Goal: Task Accomplishment & Management: Manage account settings

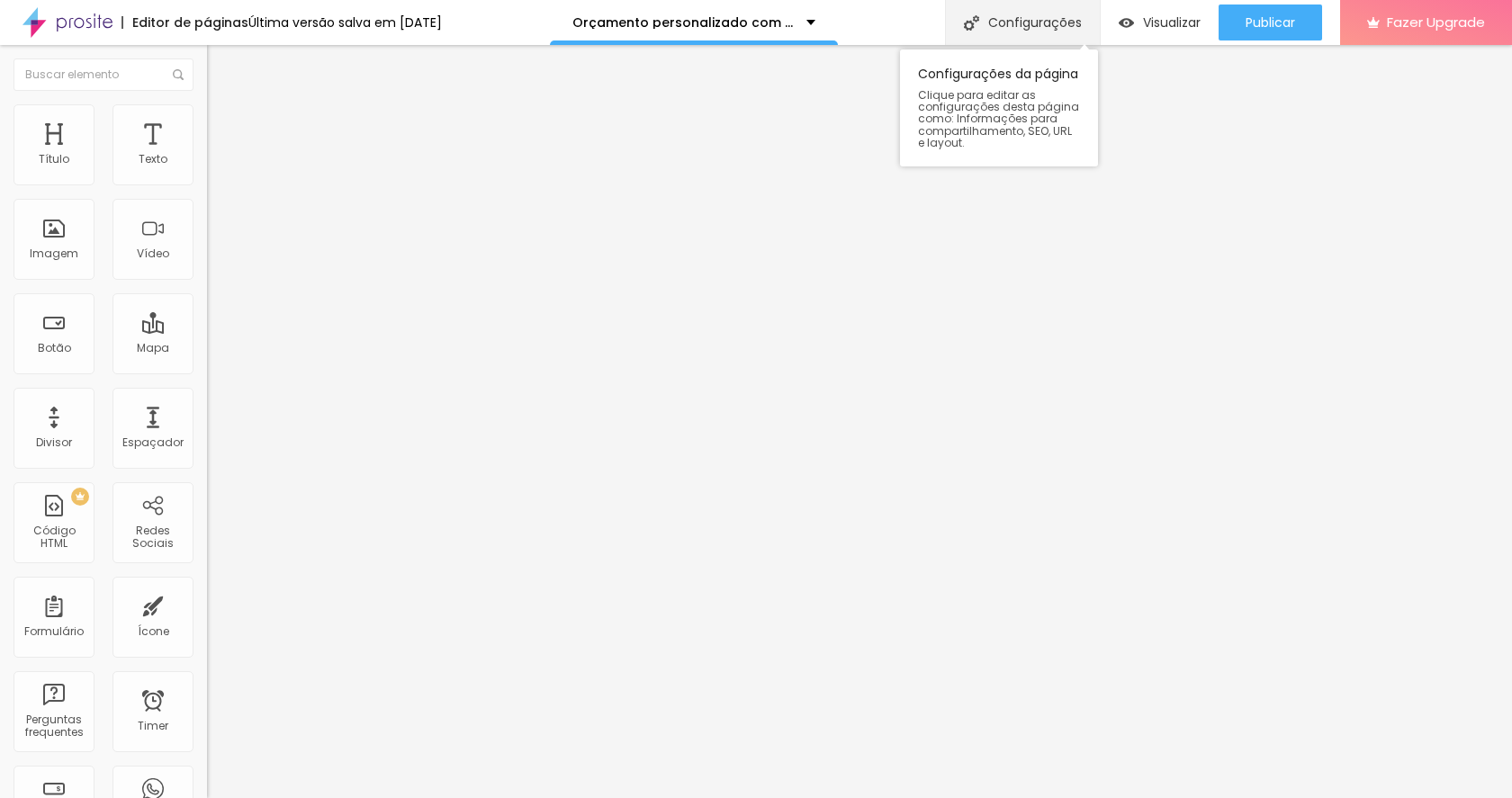
click at [1043, 35] on div "Configurações" at bounding box center [1022, 22] width 155 height 45
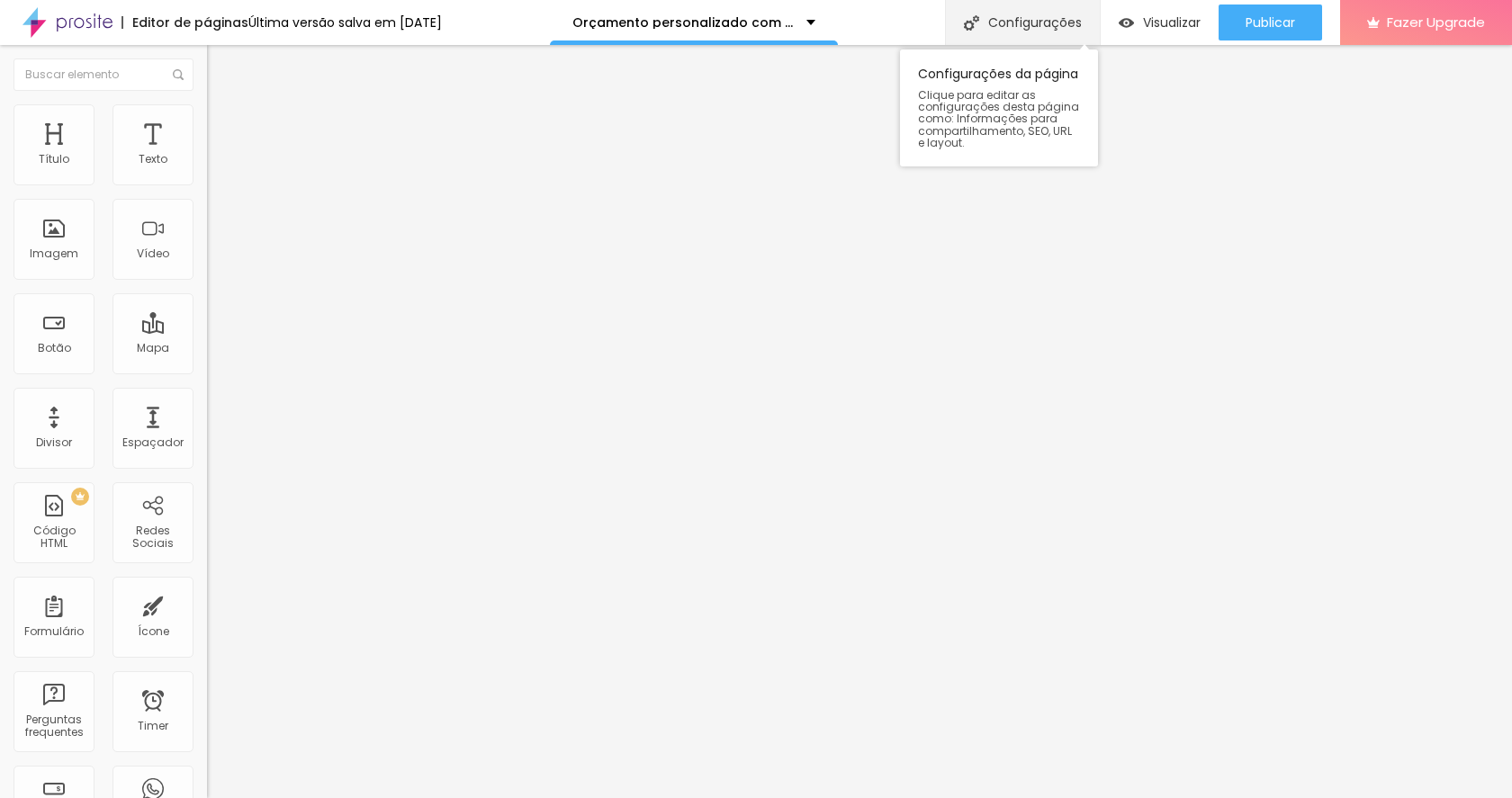
click at [1069, 14] on div "Configurações" at bounding box center [1022, 22] width 155 height 45
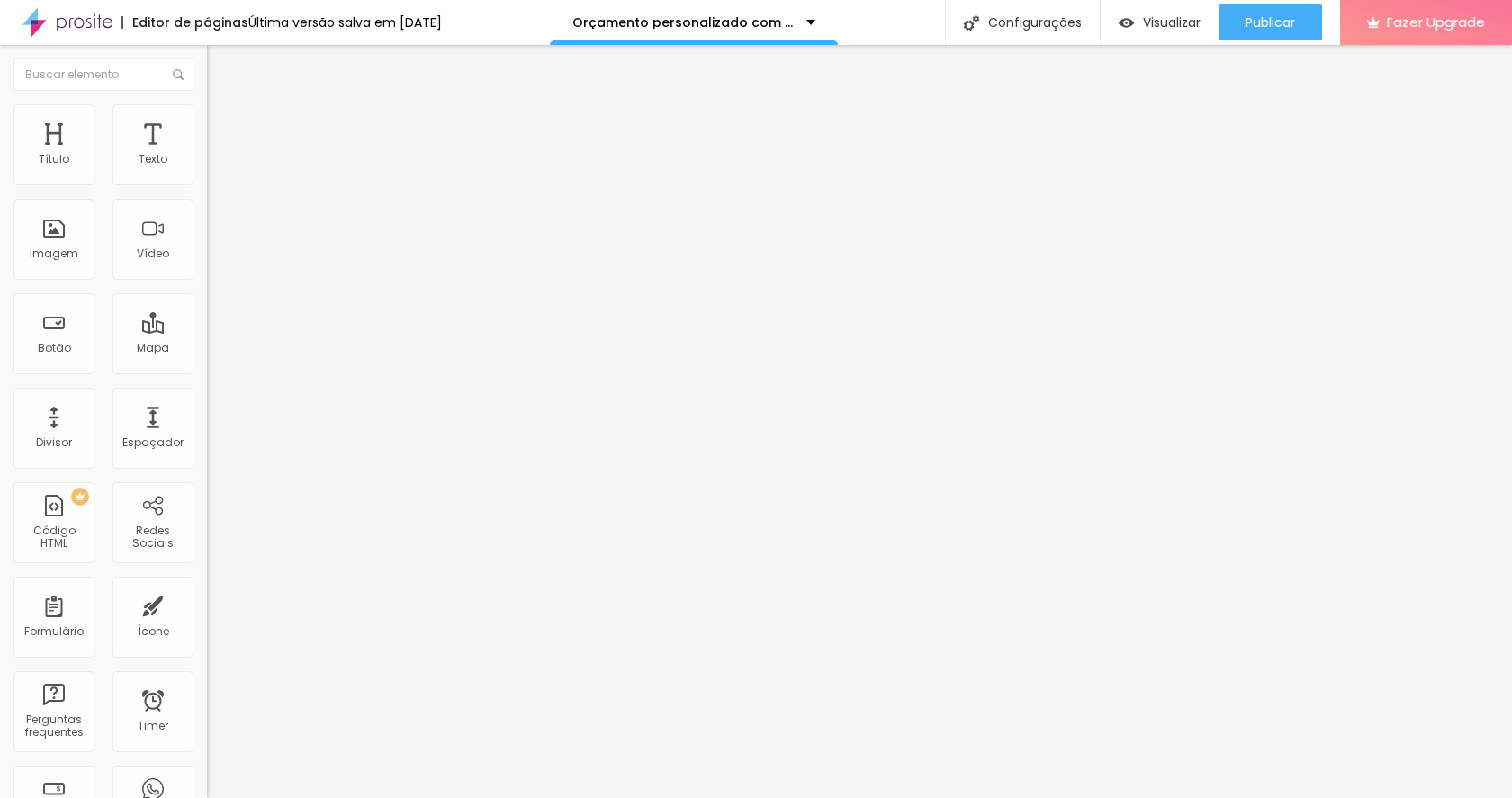
drag, startPoint x: 879, startPoint y: 180, endPoint x: 884, endPoint y: 189, distance: 10.3
drag, startPoint x: 883, startPoint y: 194, endPoint x: 509, endPoint y: 200, distance: 374.0
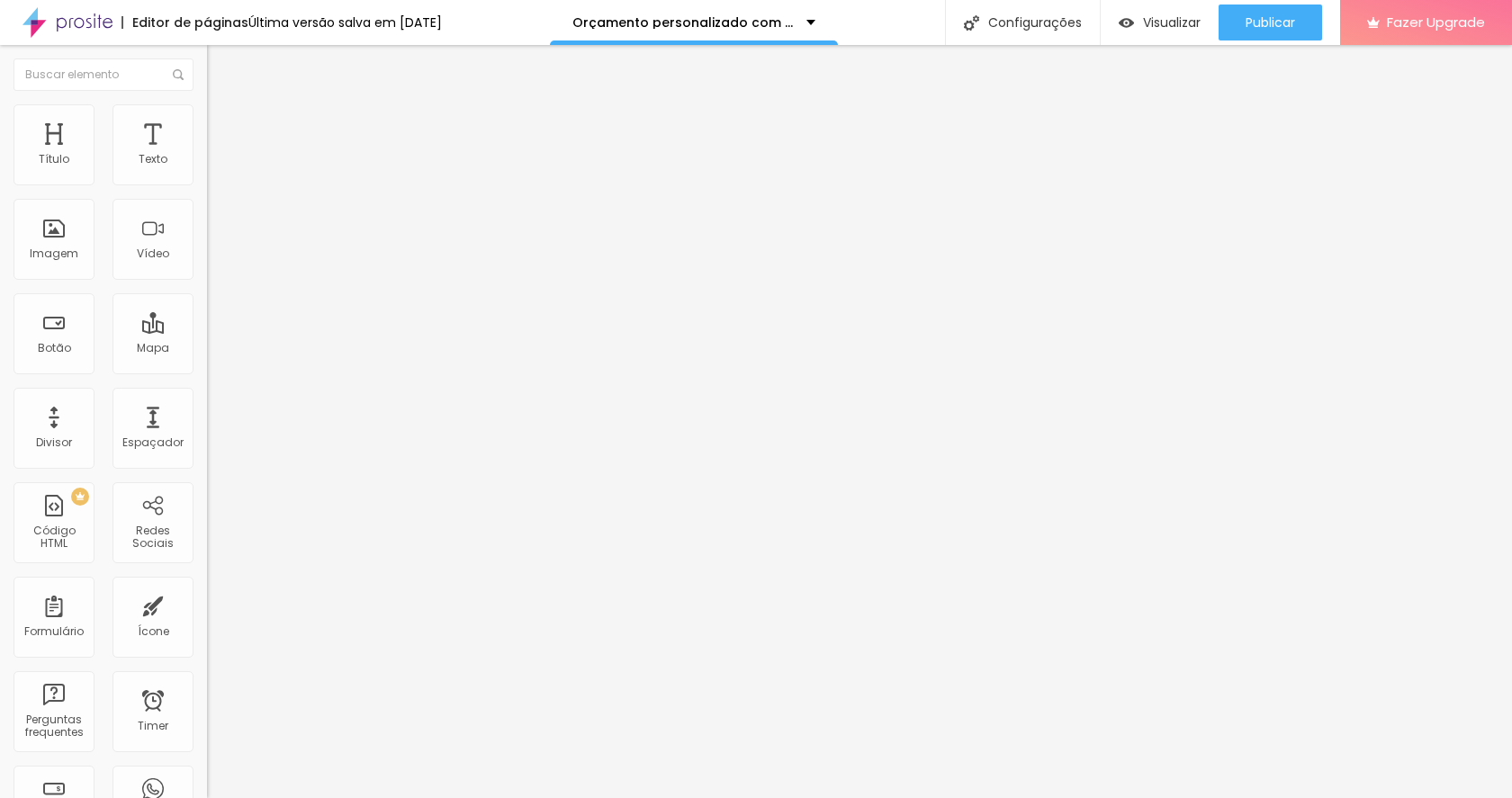
paste input "Elopement Wedding"
drag, startPoint x: 812, startPoint y: 192, endPoint x: 522, endPoint y: 196, distance: 290.0
type input "Elopement Wedding - 2025/26"
drag, startPoint x: 830, startPoint y: 287, endPoint x: 543, endPoint y: 285, distance: 287.0
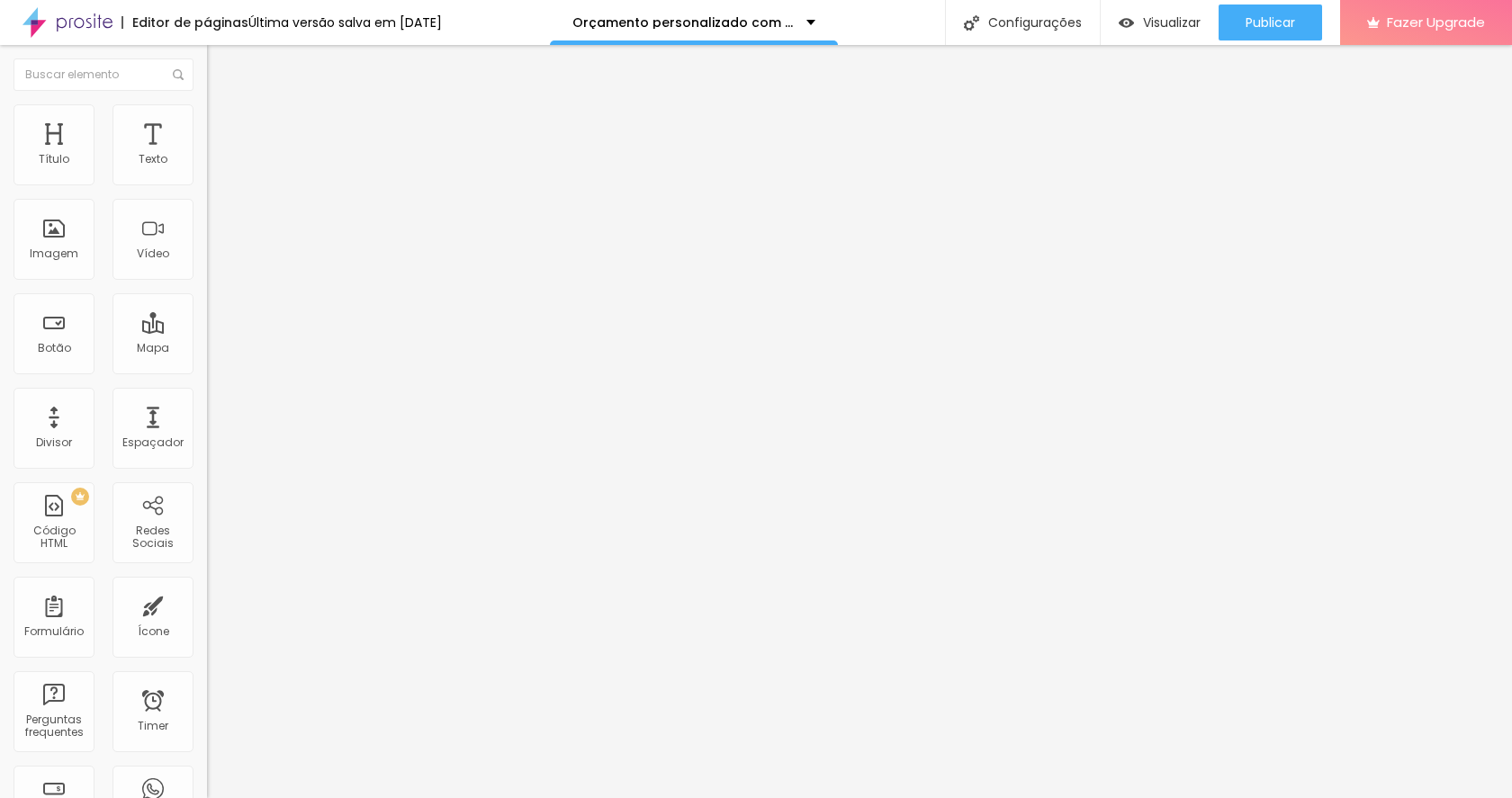
paste input "Elopement Wedding - 2025/26"
drag, startPoint x: 772, startPoint y: 283, endPoint x: 727, endPoint y: 289, distance: 45.4
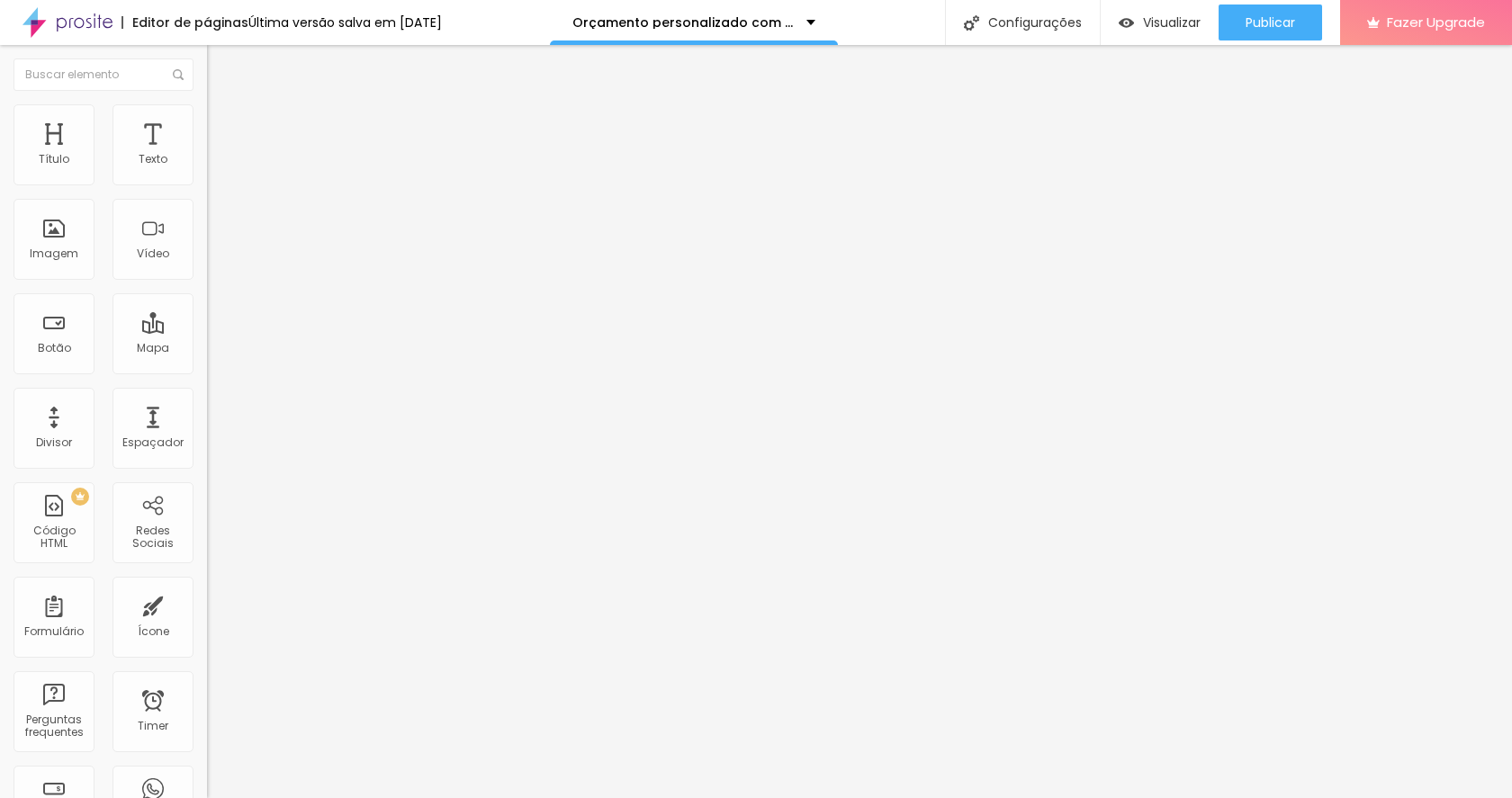
type input "/elopementwedding"
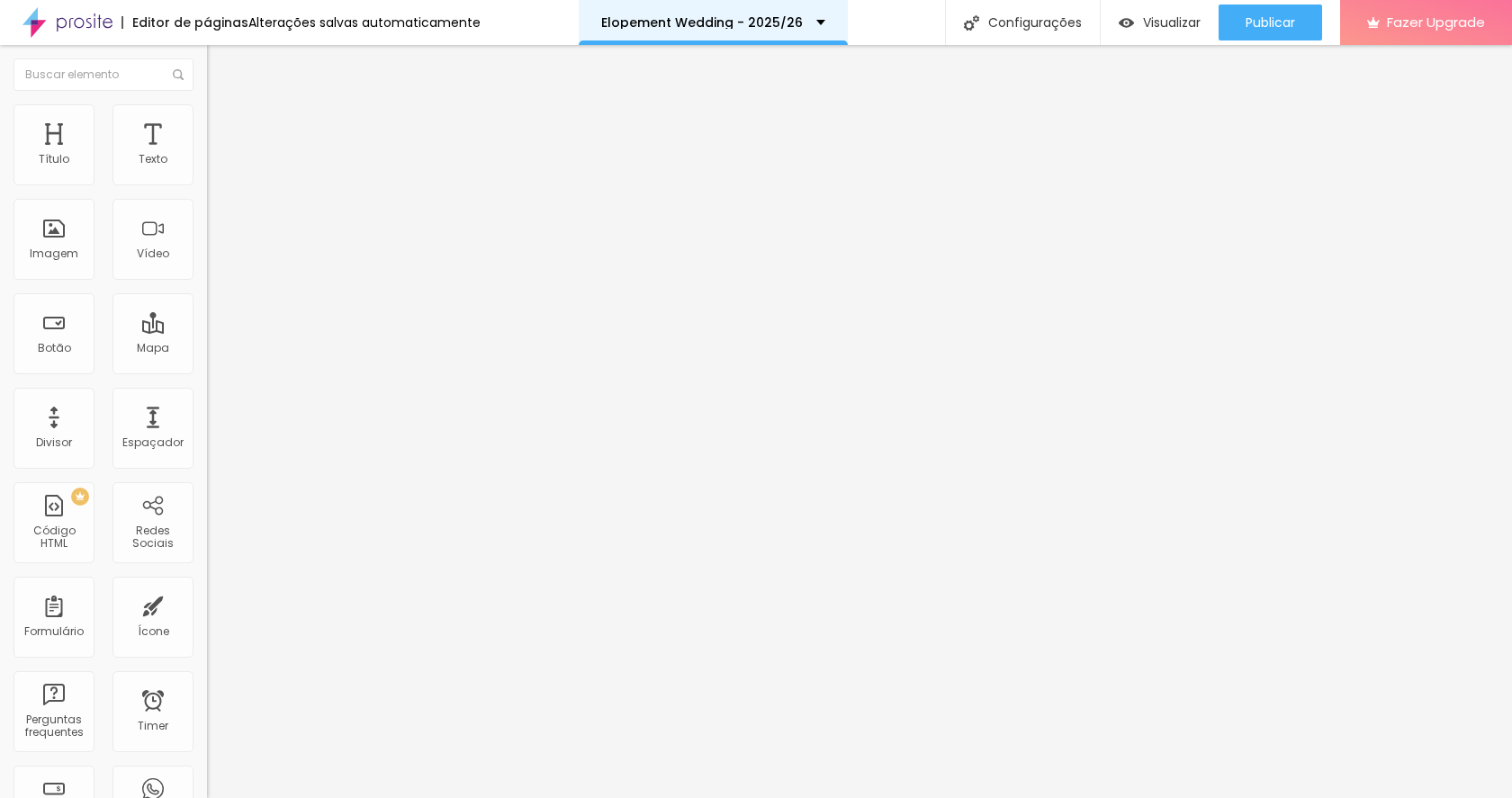
click at [783, 28] on p "Elopement Wedding - 2025/26" at bounding box center [702, 23] width 202 height 13
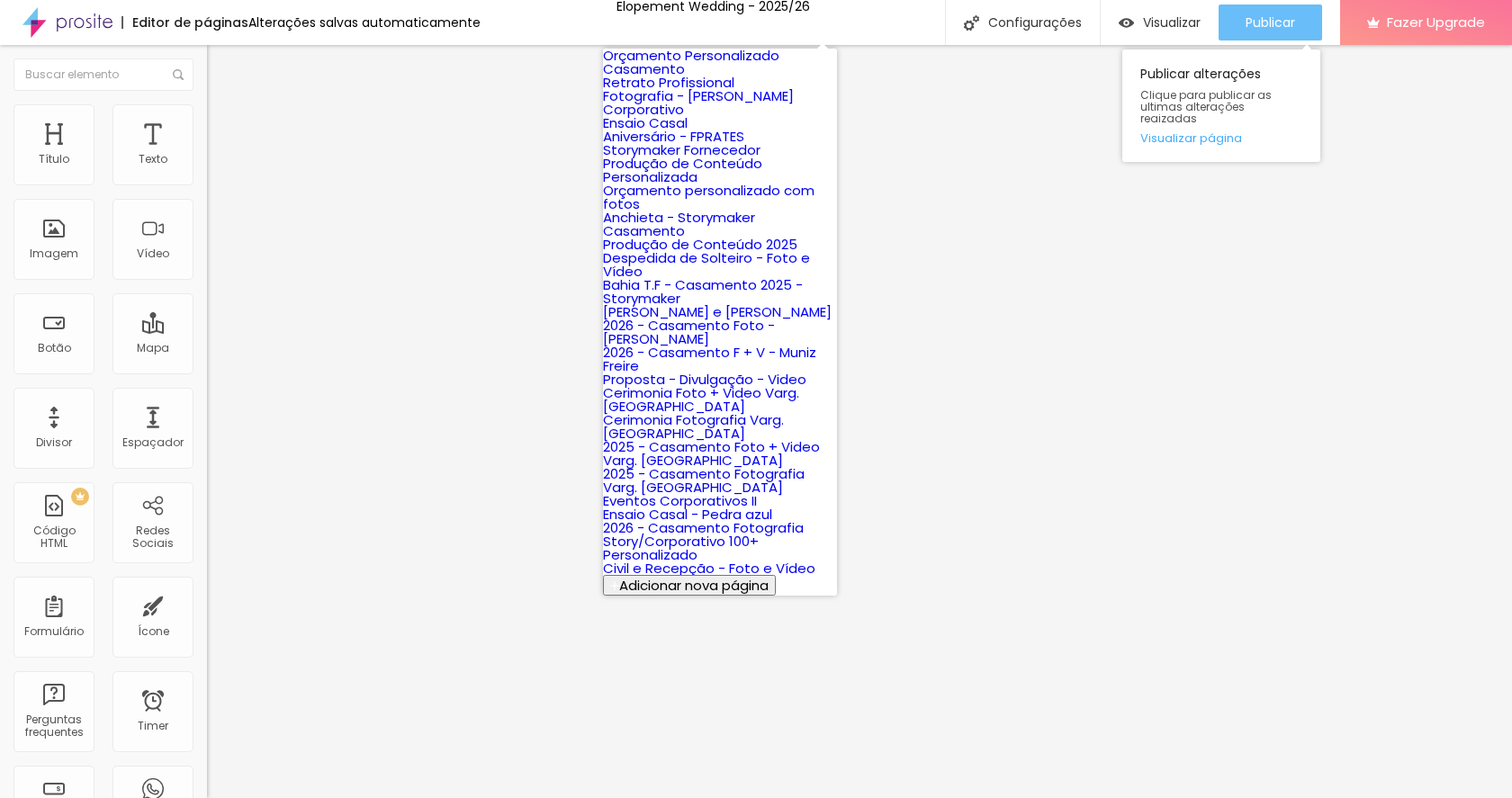
click at [1265, 22] on span "Publicar" at bounding box center [1270, 23] width 49 height 15
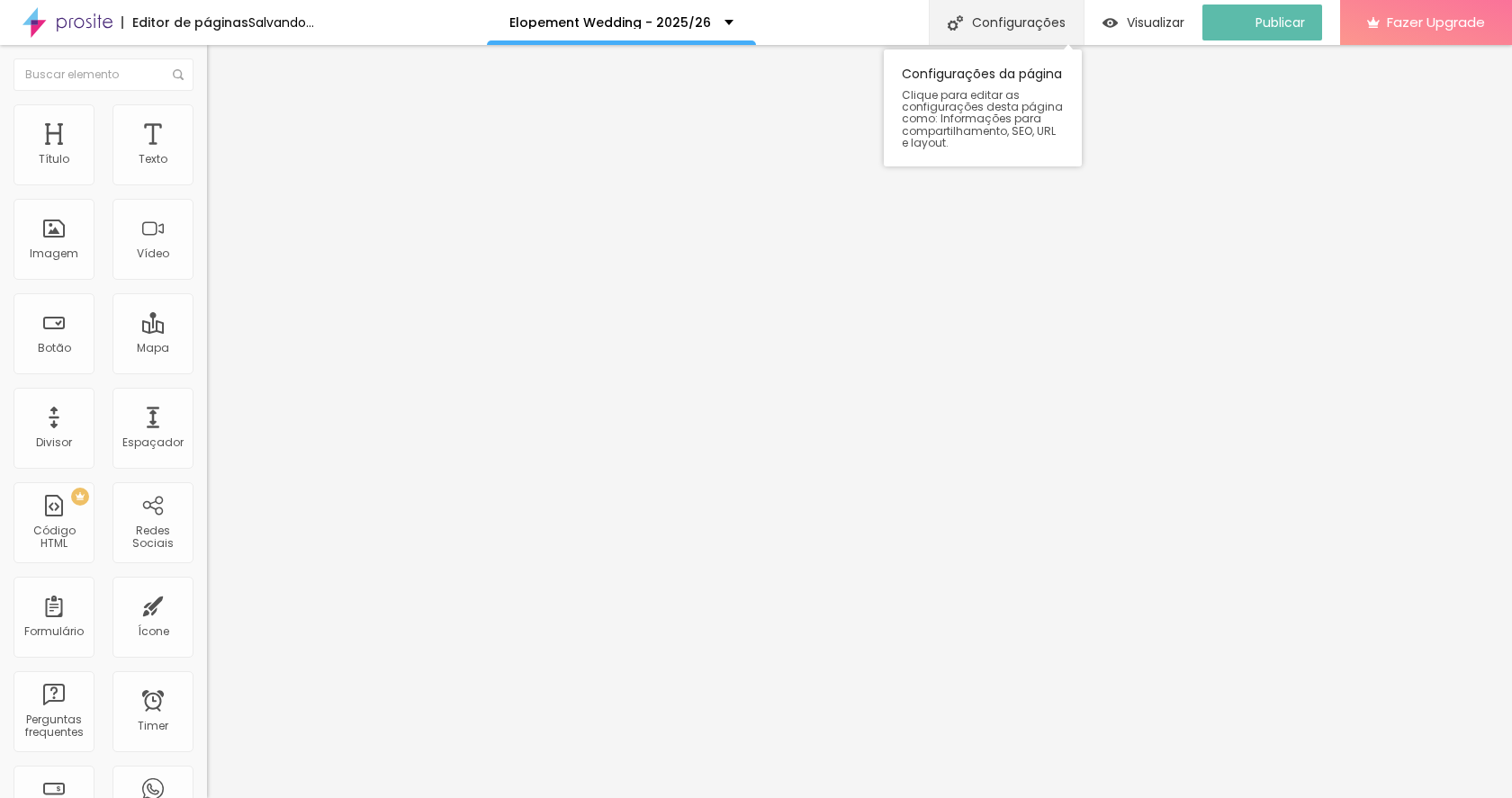
click at [1050, 31] on div "Configurações" at bounding box center [1006, 22] width 155 height 45
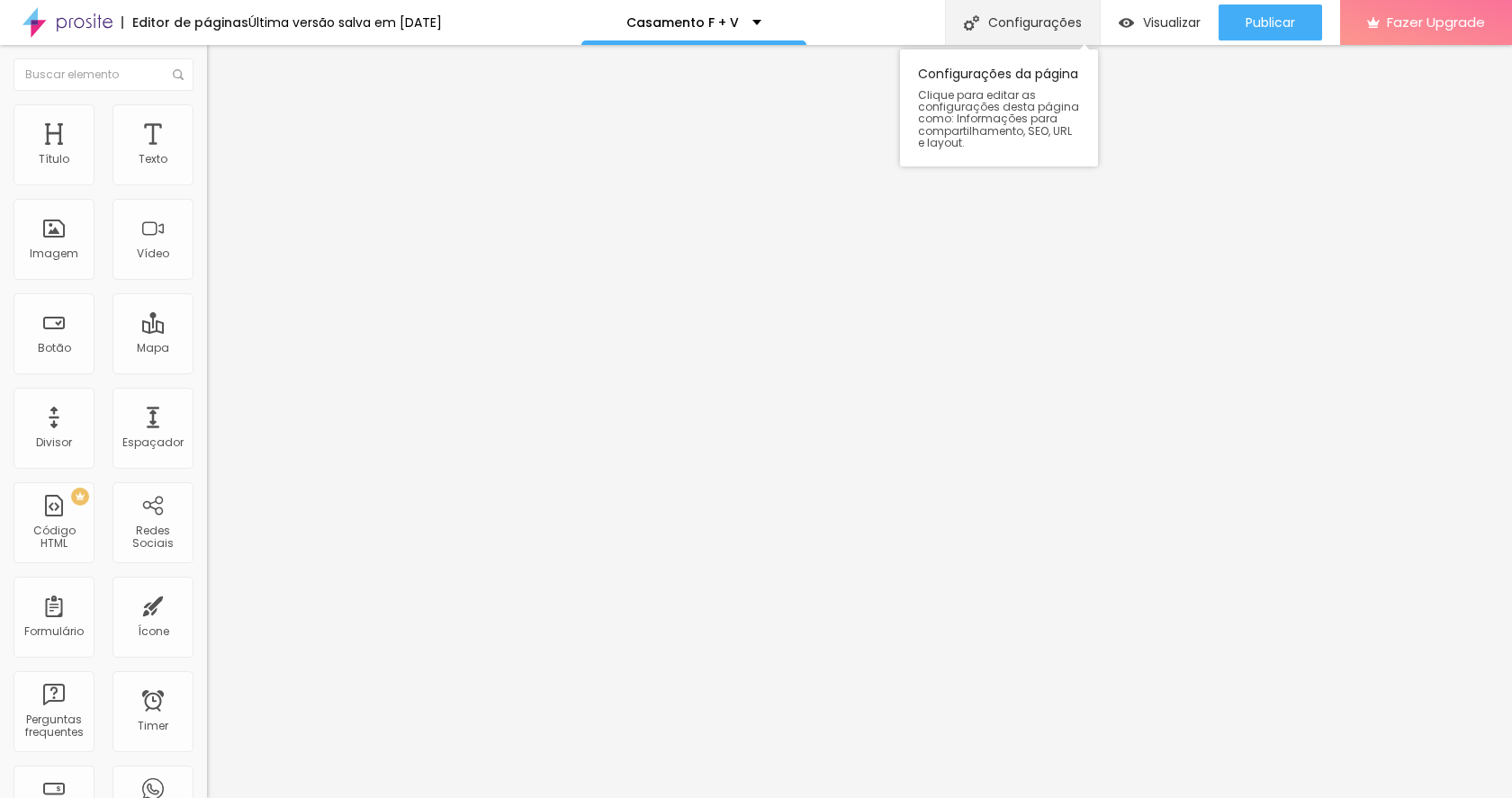
click at [1040, 34] on div "Configurações" at bounding box center [1022, 22] width 155 height 45
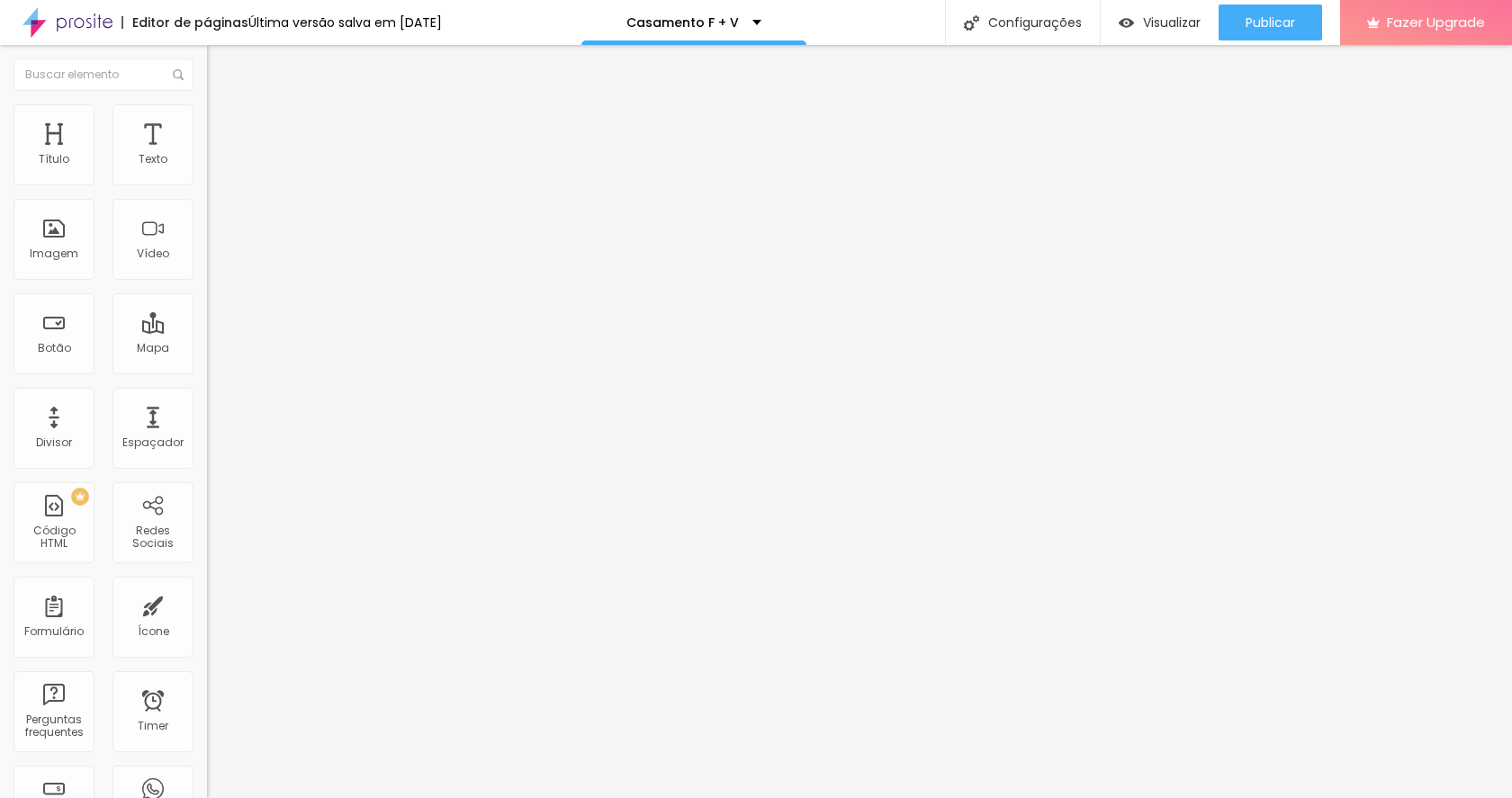
type input "Casamento F +V 2025"
type input "/casamento-fotografiaestorymaker2025"
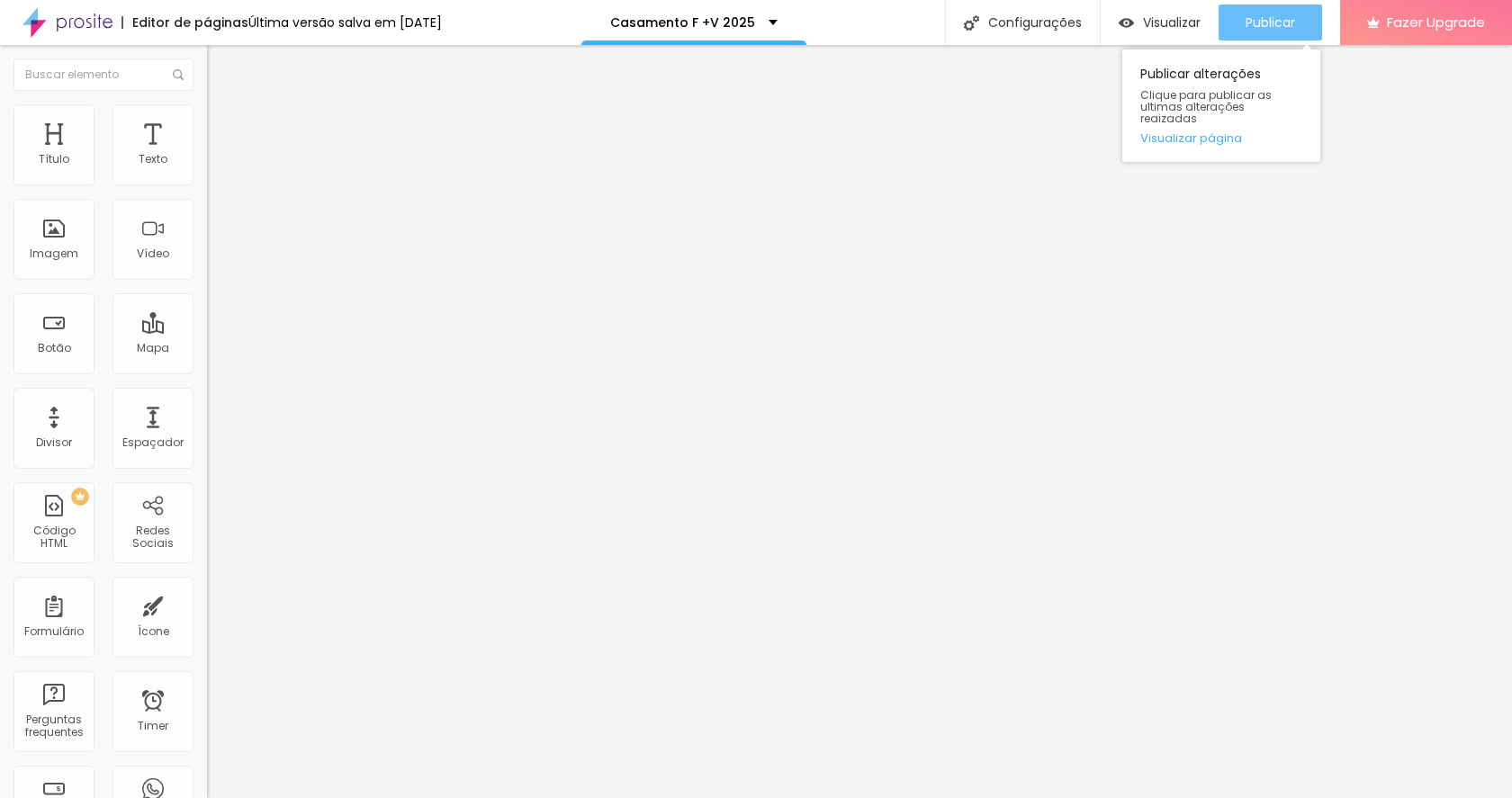
click at [1237, 37] on button "Publicar" at bounding box center [1269, 22] width 103 height 36
click at [1267, 13] on div "Publicar" at bounding box center [1270, 22] width 49 height 36
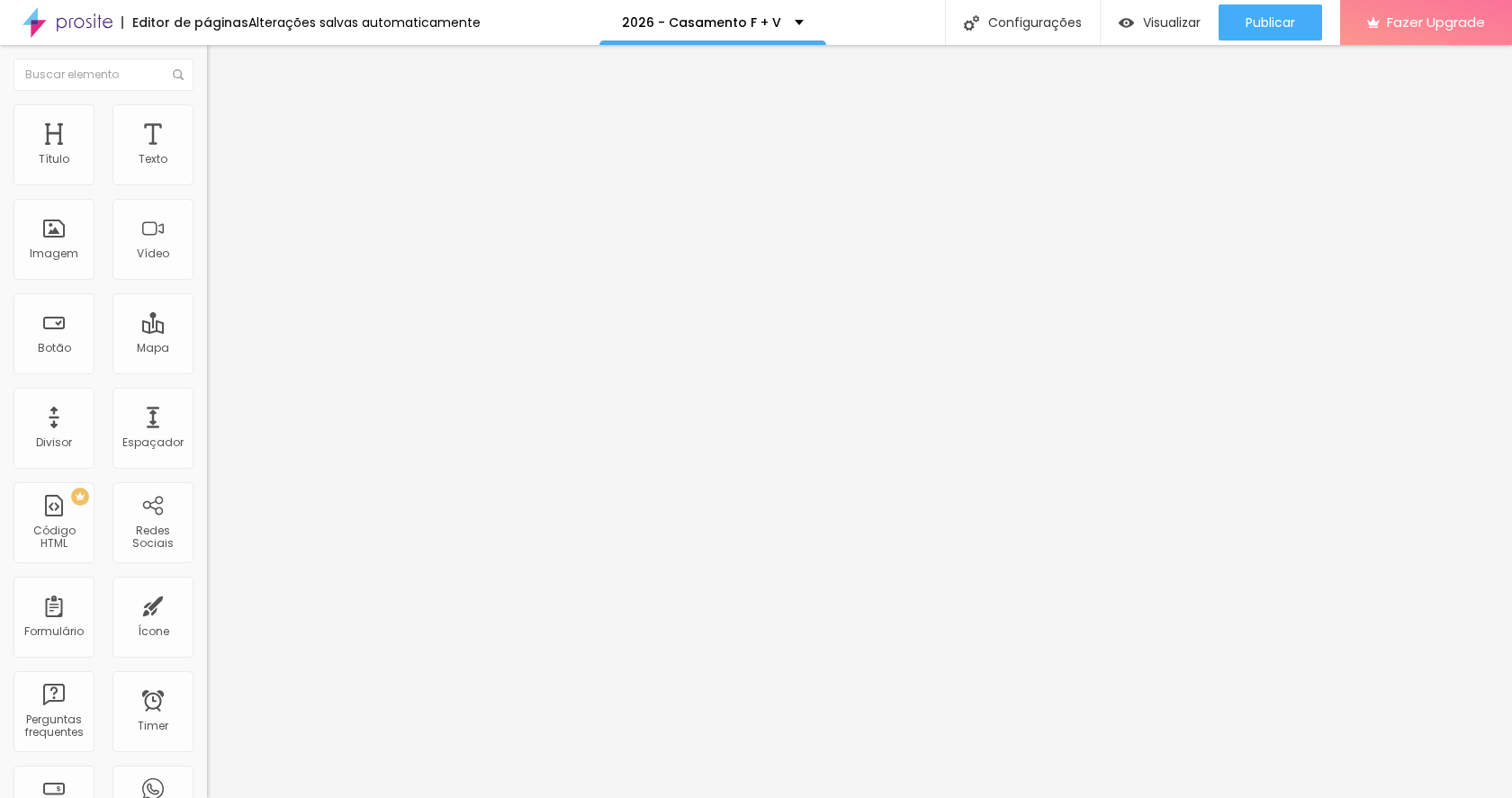
click at [207, 155] on span "Trocar imagem" at bounding box center [255, 147] width 98 height 16
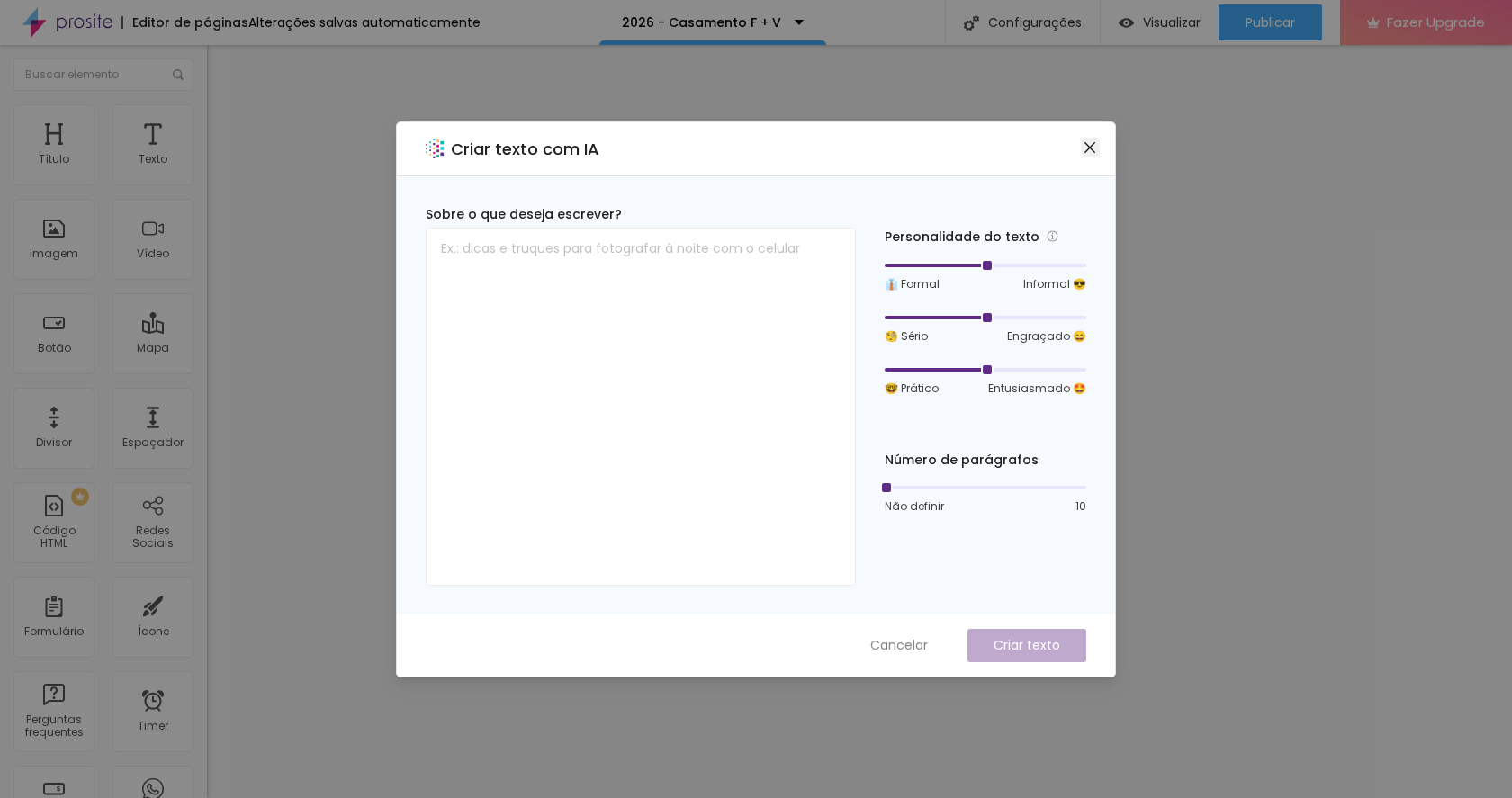
click at [1082, 148] on span "Close" at bounding box center [1090, 148] width 19 height 15
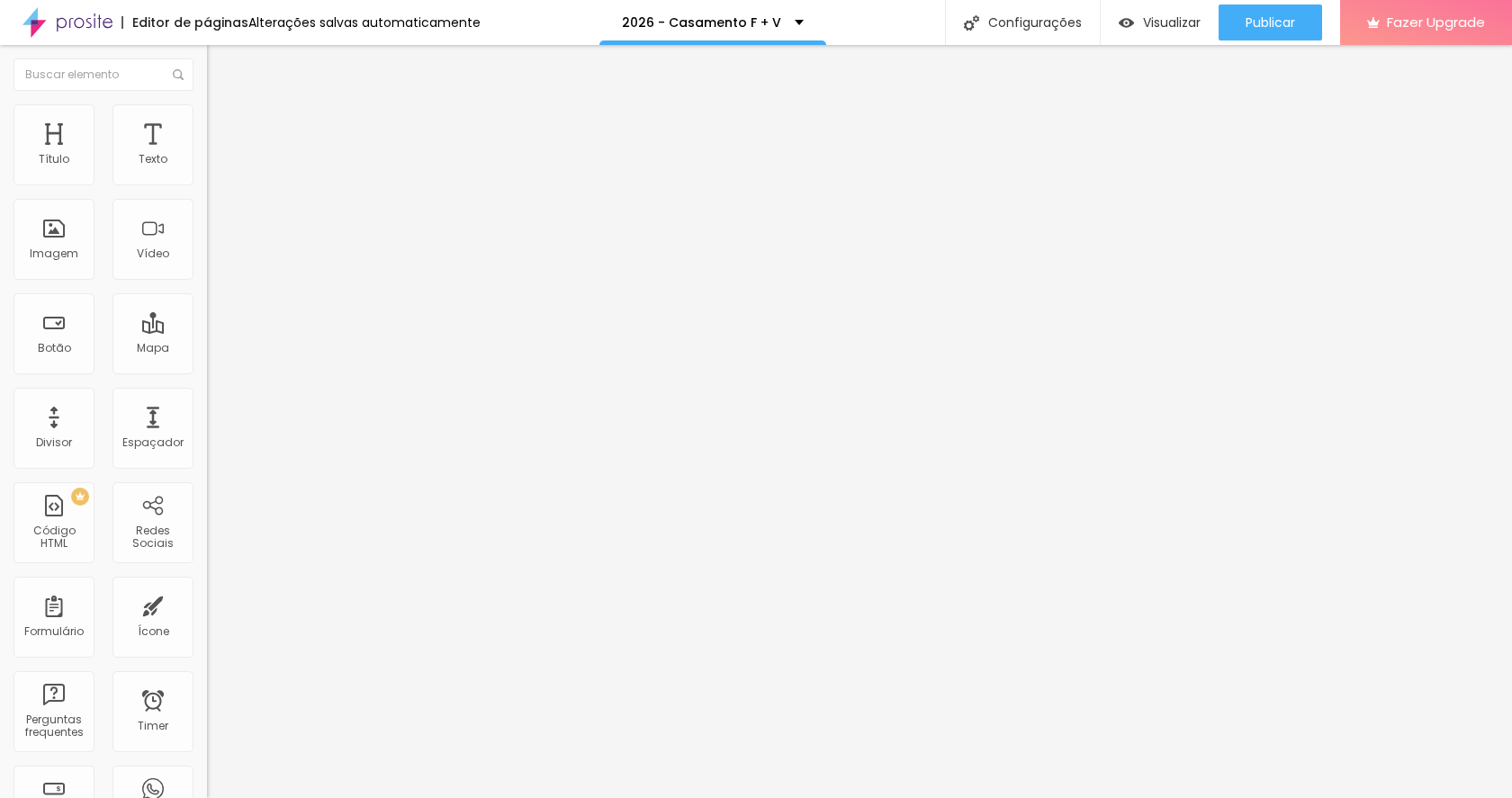
click at [221, 64] on img "button" at bounding box center [228, 66] width 15 height 15
click at [1194, 6] on div "Visualizar" at bounding box center [1160, 22] width 82 height 36
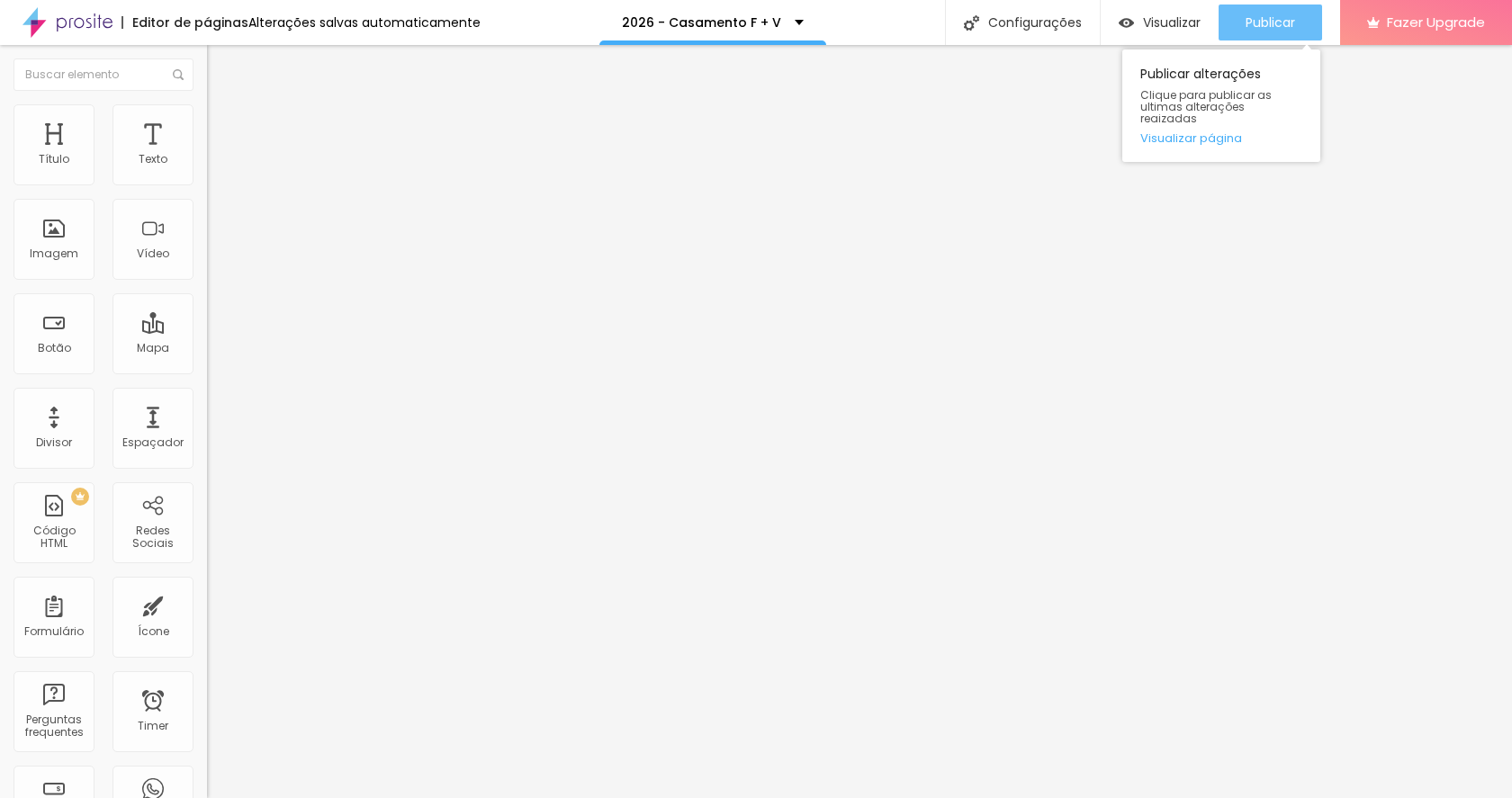
click at [1254, 18] on span "Publicar" at bounding box center [1270, 23] width 49 height 15
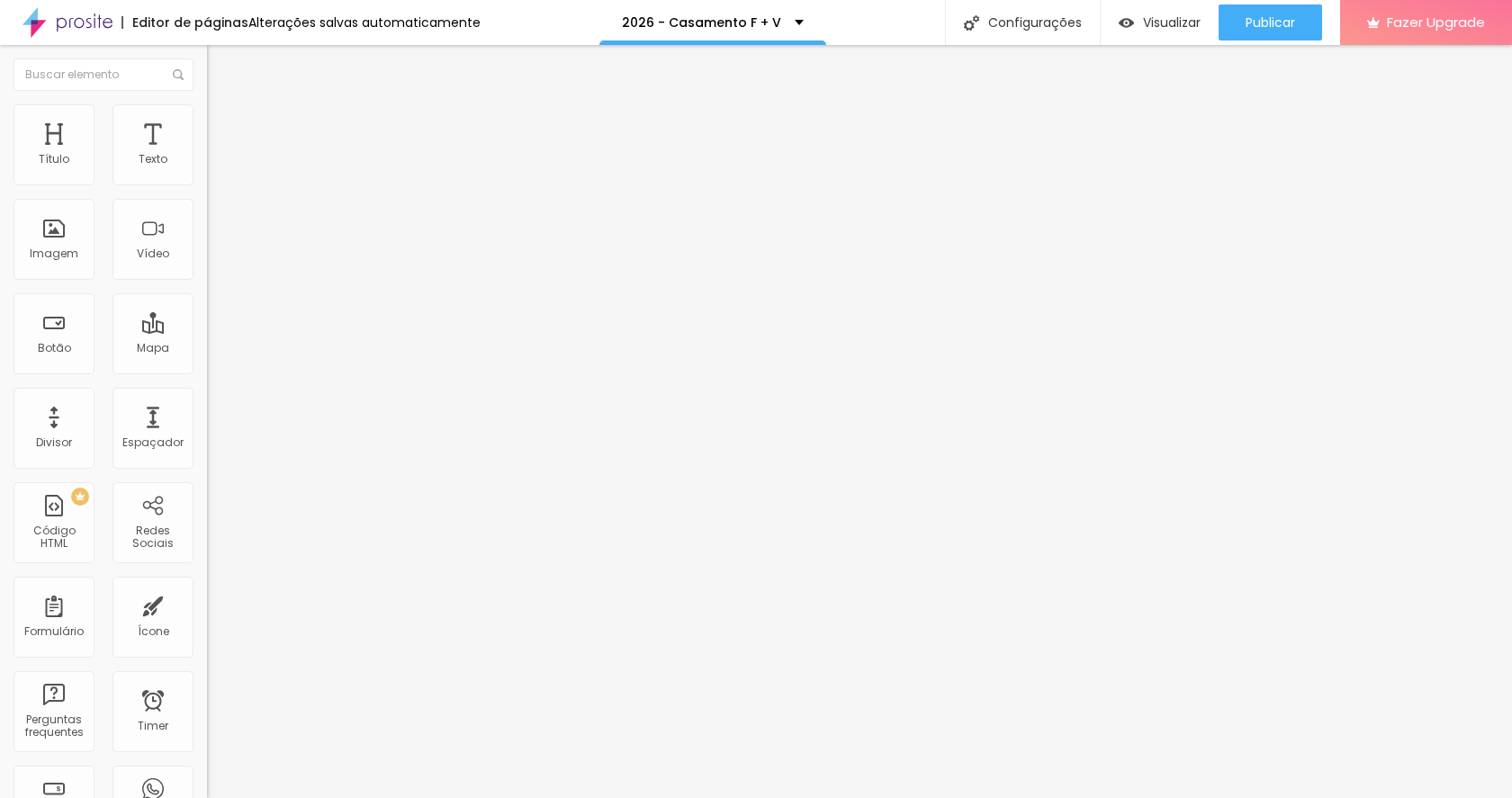
click at [214, 167] on icon "button" at bounding box center [220, 162] width 11 height 11
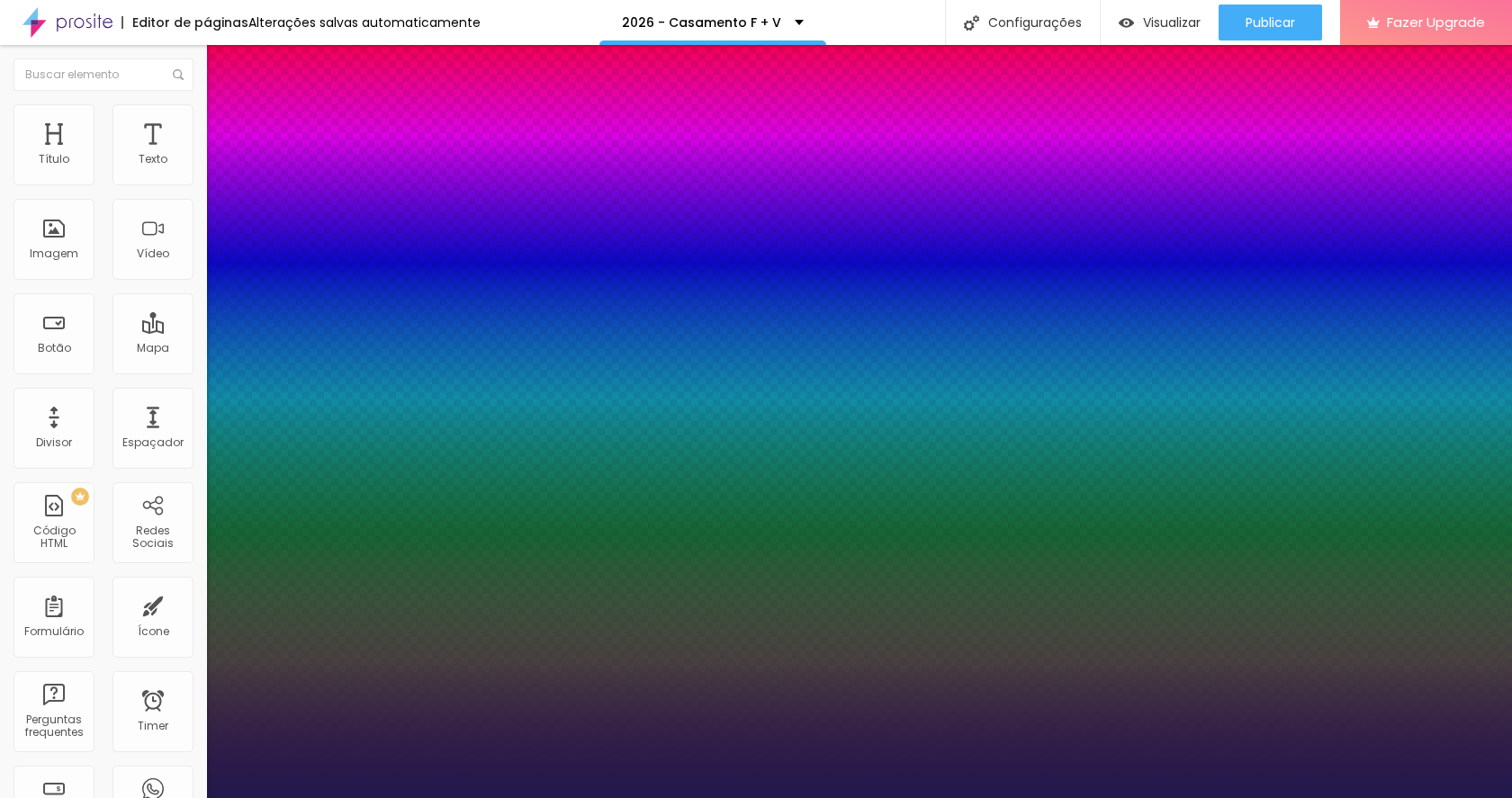
type input "1"
click at [779, 797] on div at bounding box center [756, 798] width 1512 height 0
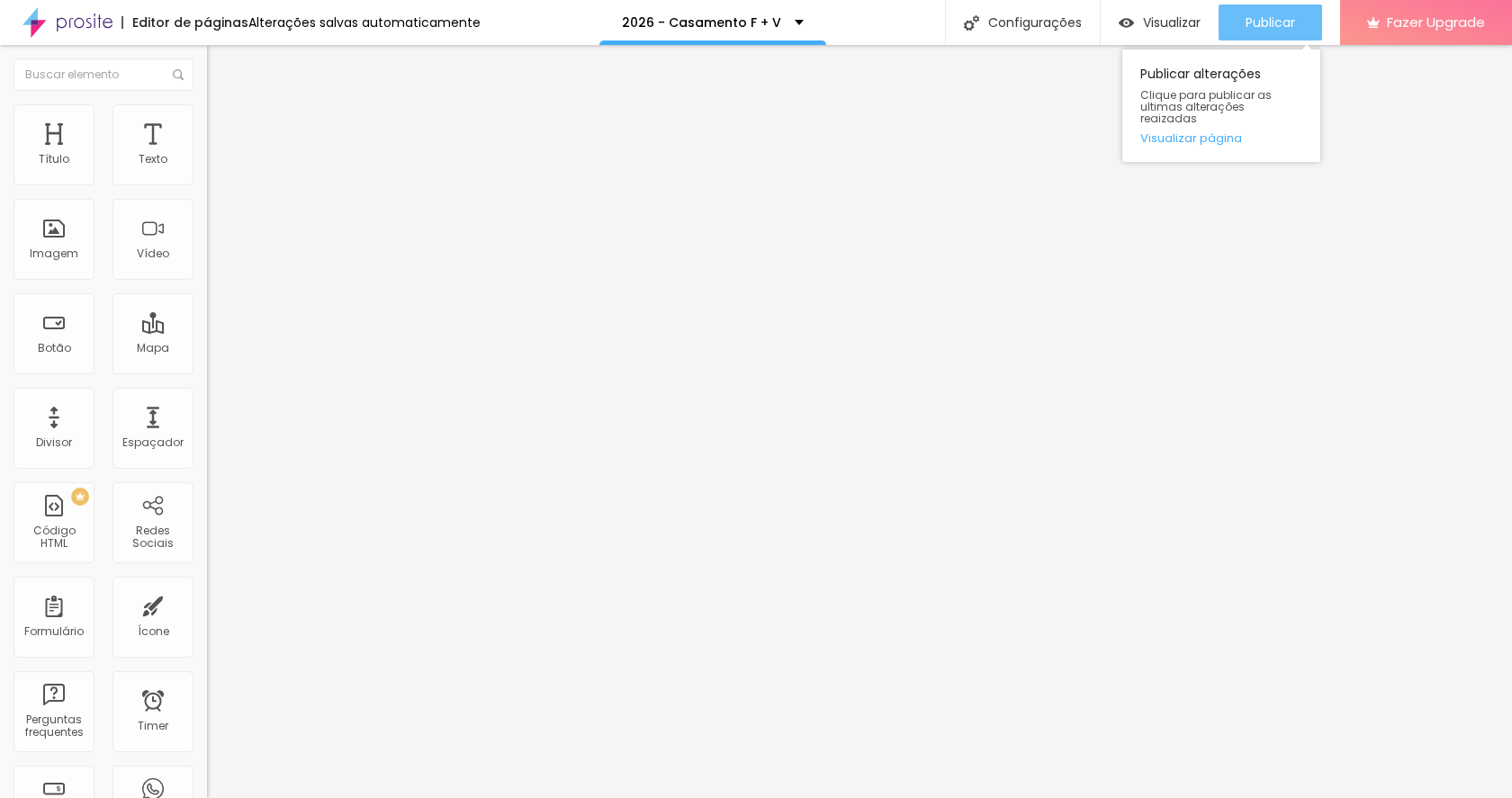
click at [1262, 26] on span "Publicar" at bounding box center [1270, 23] width 49 height 15
click at [1281, 19] on span "Publicar" at bounding box center [1270, 23] width 49 height 15
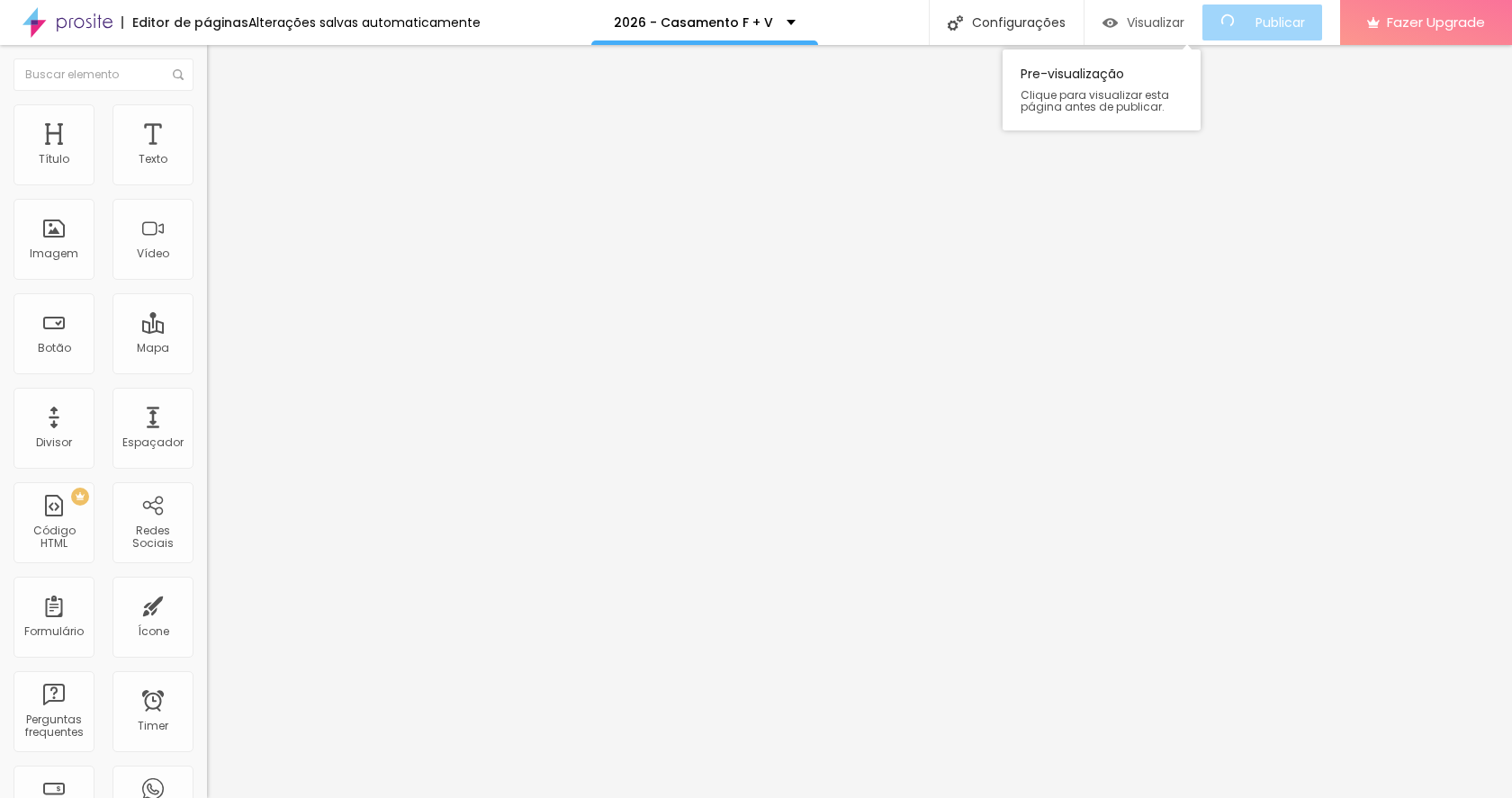
click at [1184, 25] on span "Visualizar" at bounding box center [1155, 23] width 57 height 15
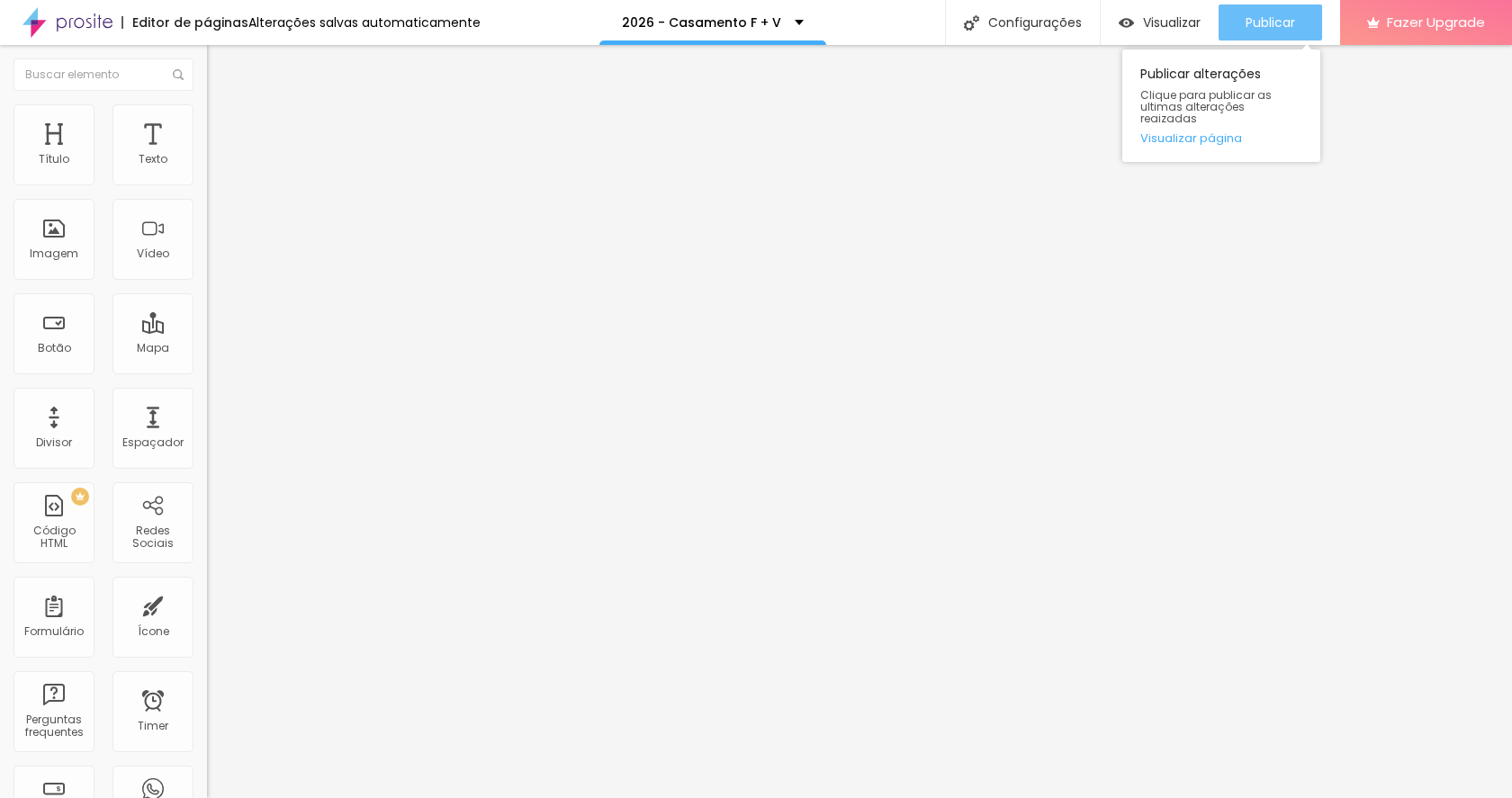
click at [1298, 28] on button "Publicar" at bounding box center [1269, 22] width 103 height 36
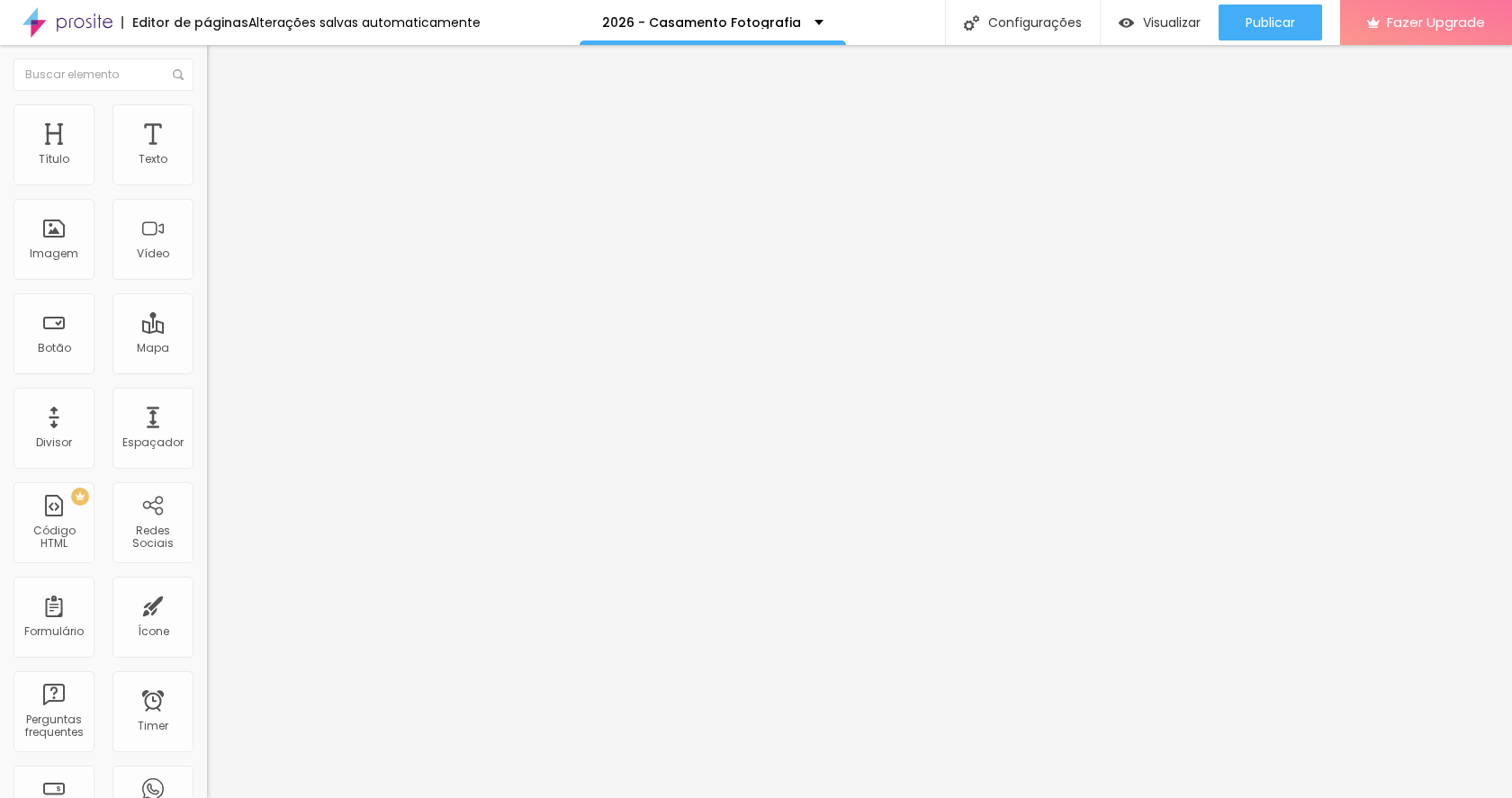
click at [207, 172] on button "button" at bounding box center [220, 163] width 26 height 19
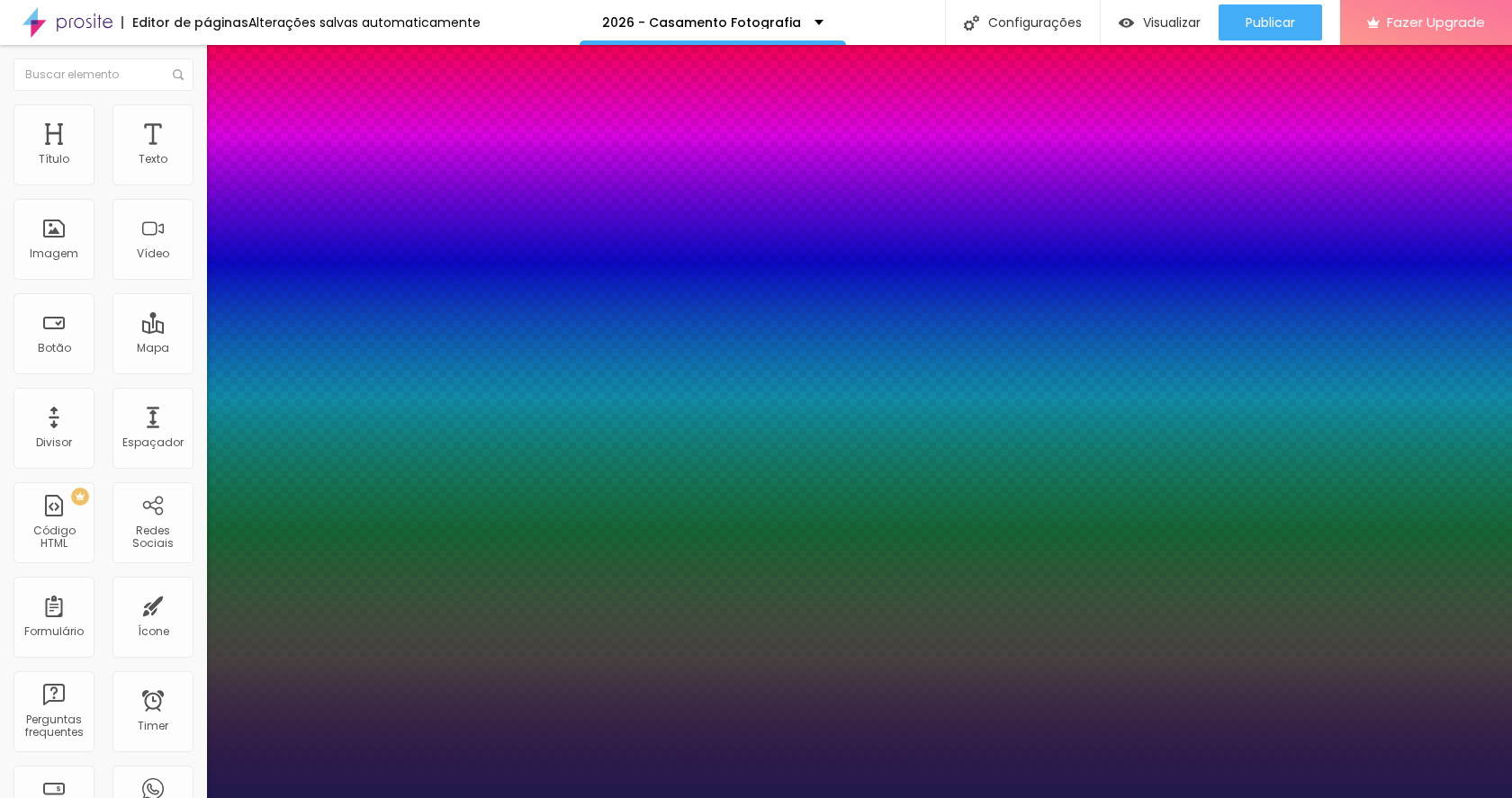
type input "1"
click at [918, 797] on div at bounding box center [756, 798] width 1512 height 0
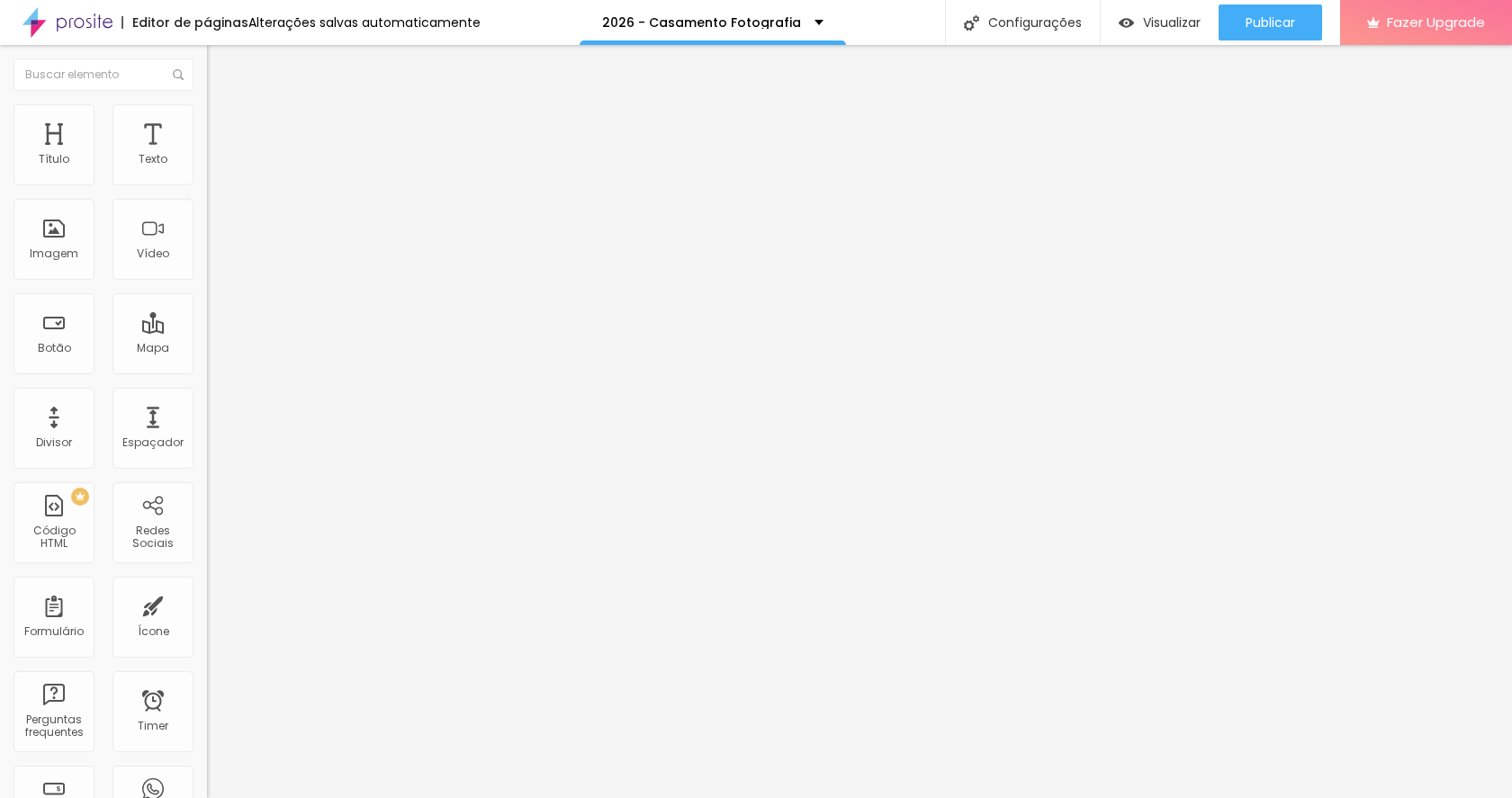
click at [207, 155] on span "Trocar imagem" at bounding box center [255, 147] width 98 height 16
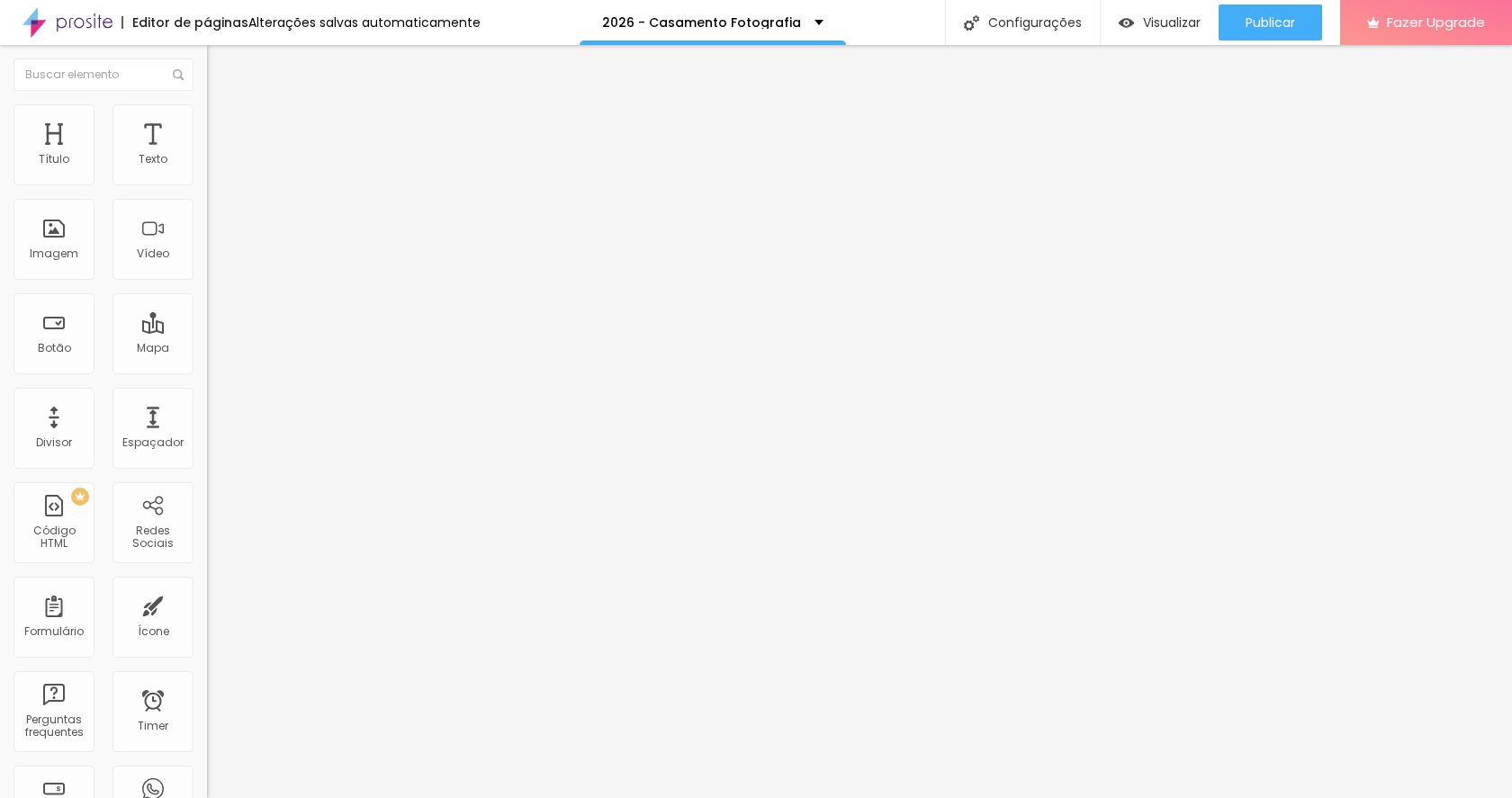
scroll to position [258, 0]
click at [207, 155] on span "Trocar imagem" at bounding box center [255, 147] width 98 height 16
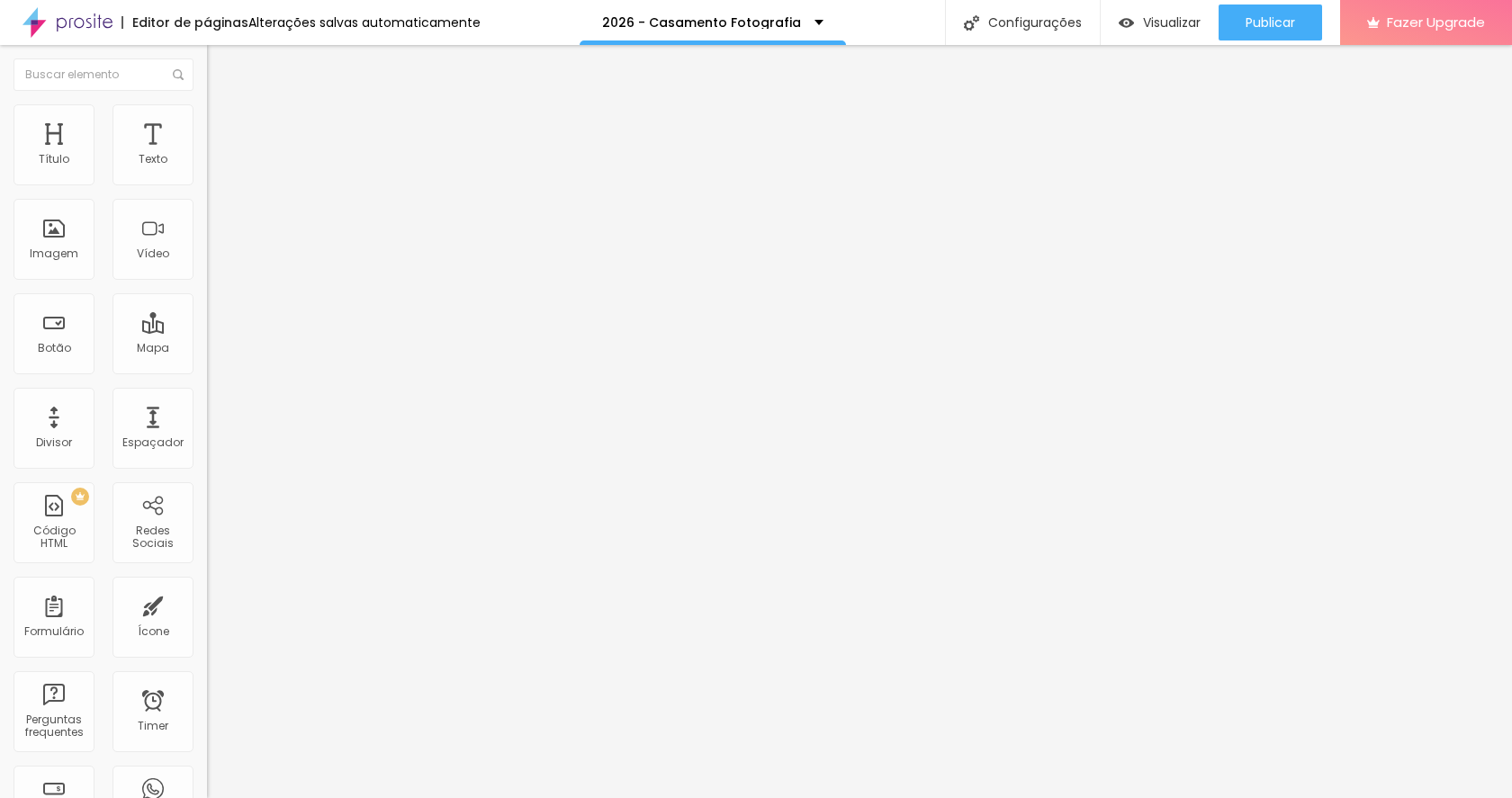
click at [207, 155] on span "Trocar imagem" at bounding box center [255, 147] width 98 height 16
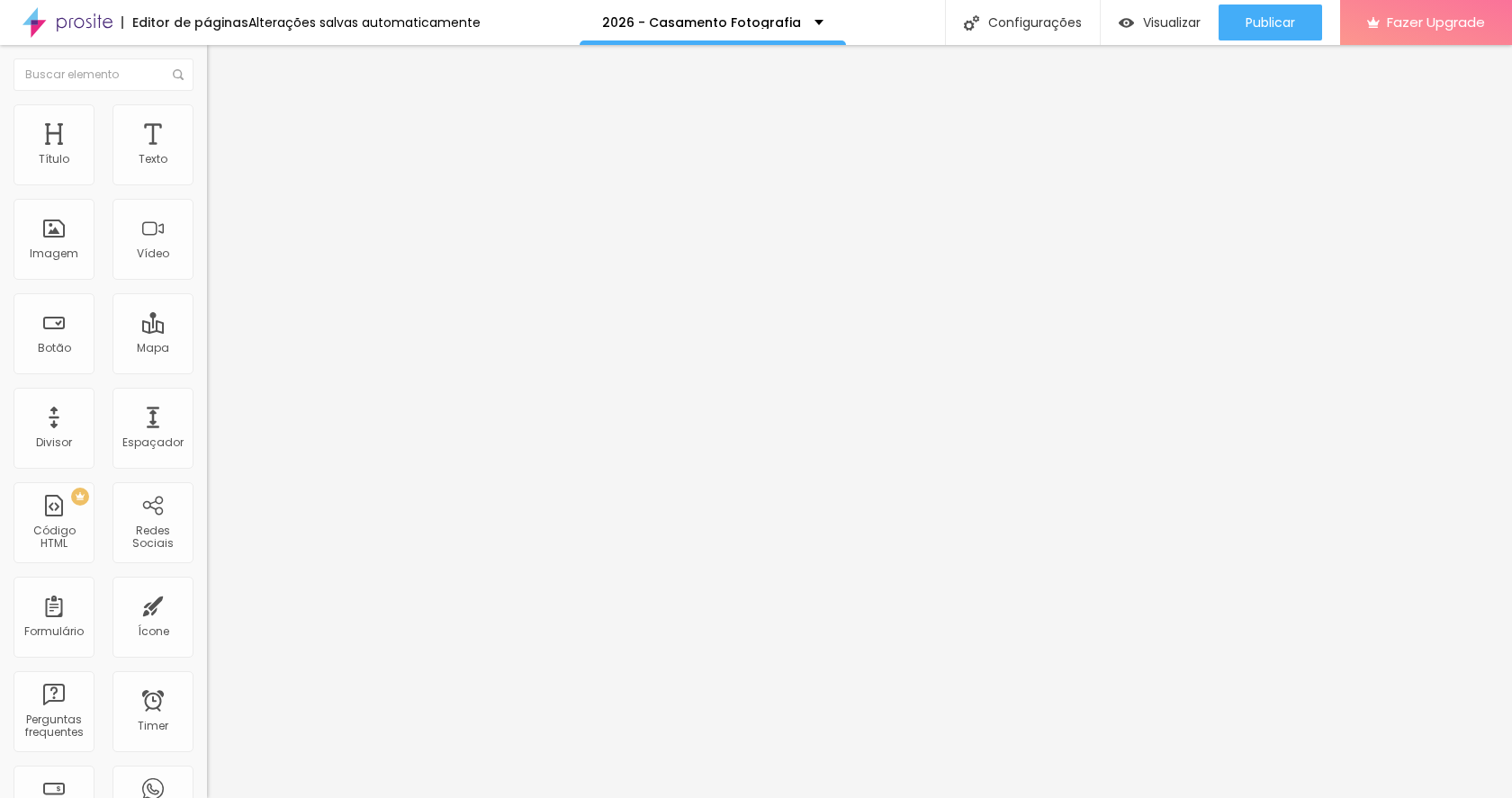
click at [207, 155] on span "Trocar imagem" at bounding box center [255, 147] width 98 height 16
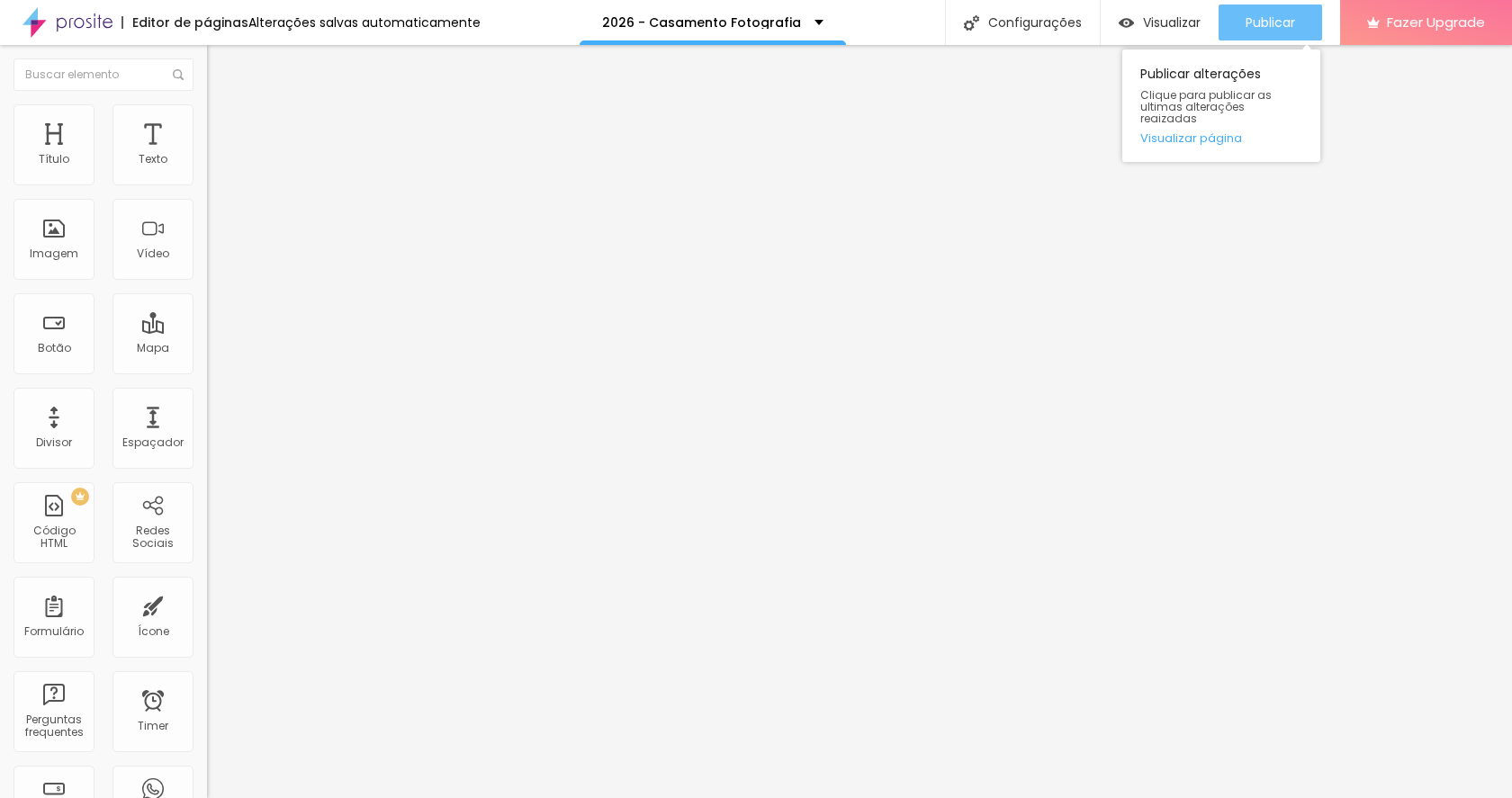
click at [1269, 21] on span "Publicar" at bounding box center [1270, 23] width 49 height 15
click at [1265, 32] on div "Publicar" at bounding box center [1270, 22] width 49 height 36
click at [1282, 16] on span "Publicar" at bounding box center [1270, 23] width 49 height 15
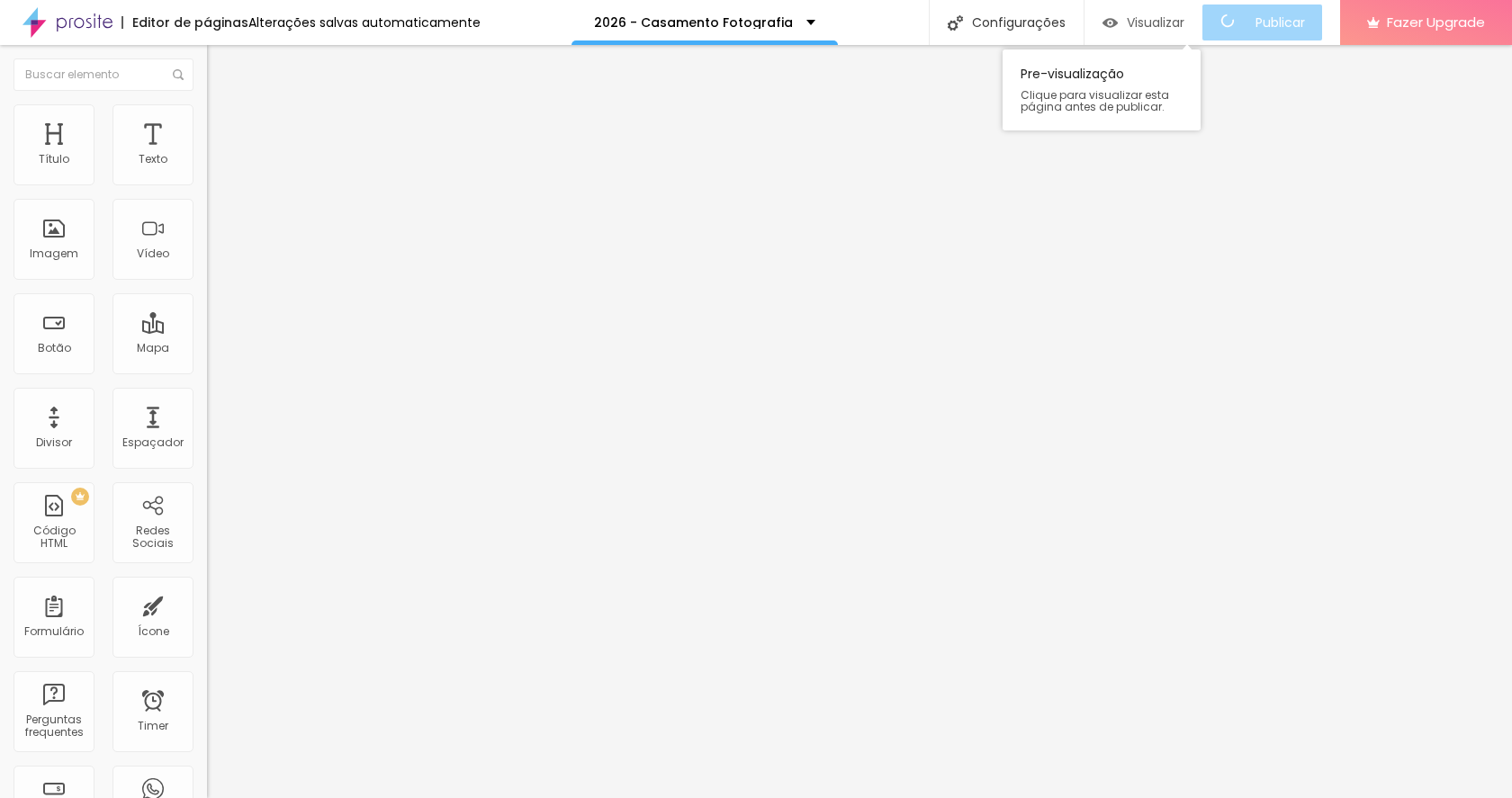
click at [1150, 26] on span "Visualizar" at bounding box center [1155, 23] width 57 height 15
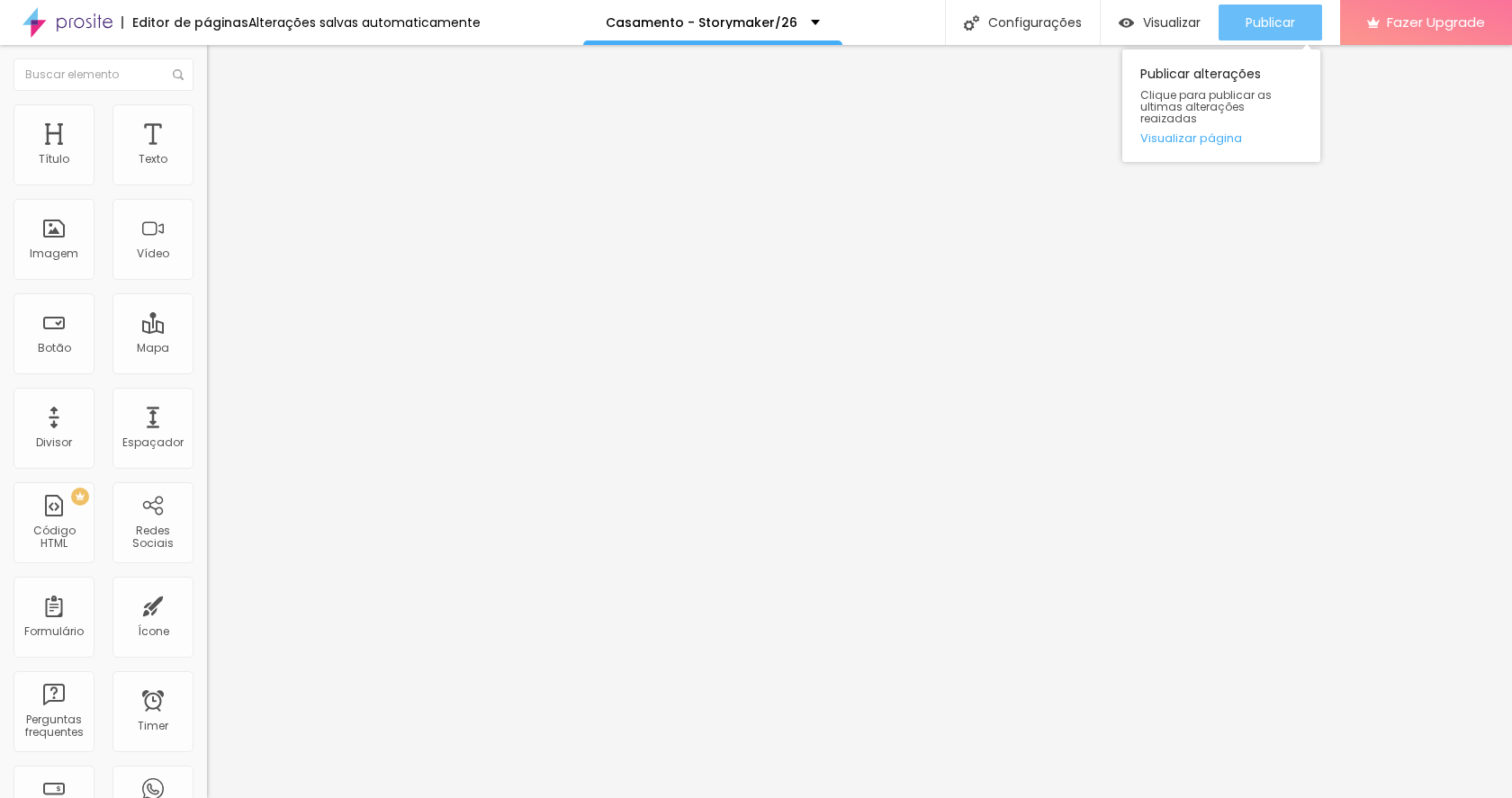
click at [1264, 33] on div "Publicar" at bounding box center [1270, 22] width 49 height 36
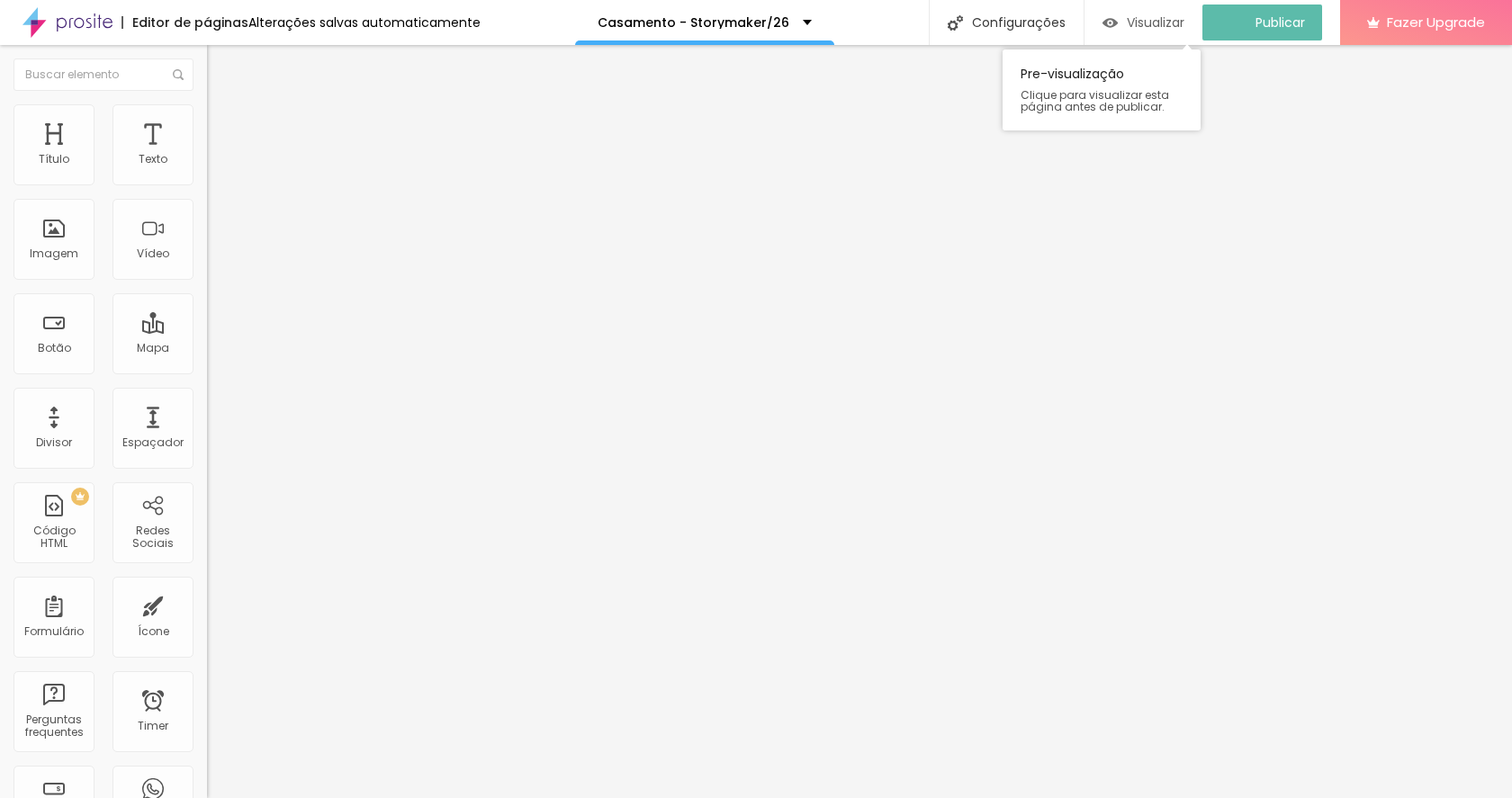
click at [1169, 16] on span "Visualizar" at bounding box center [1155, 23] width 57 height 15
click at [207, 266] on button "button" at bounding box center [220, 256] width 26 height 19
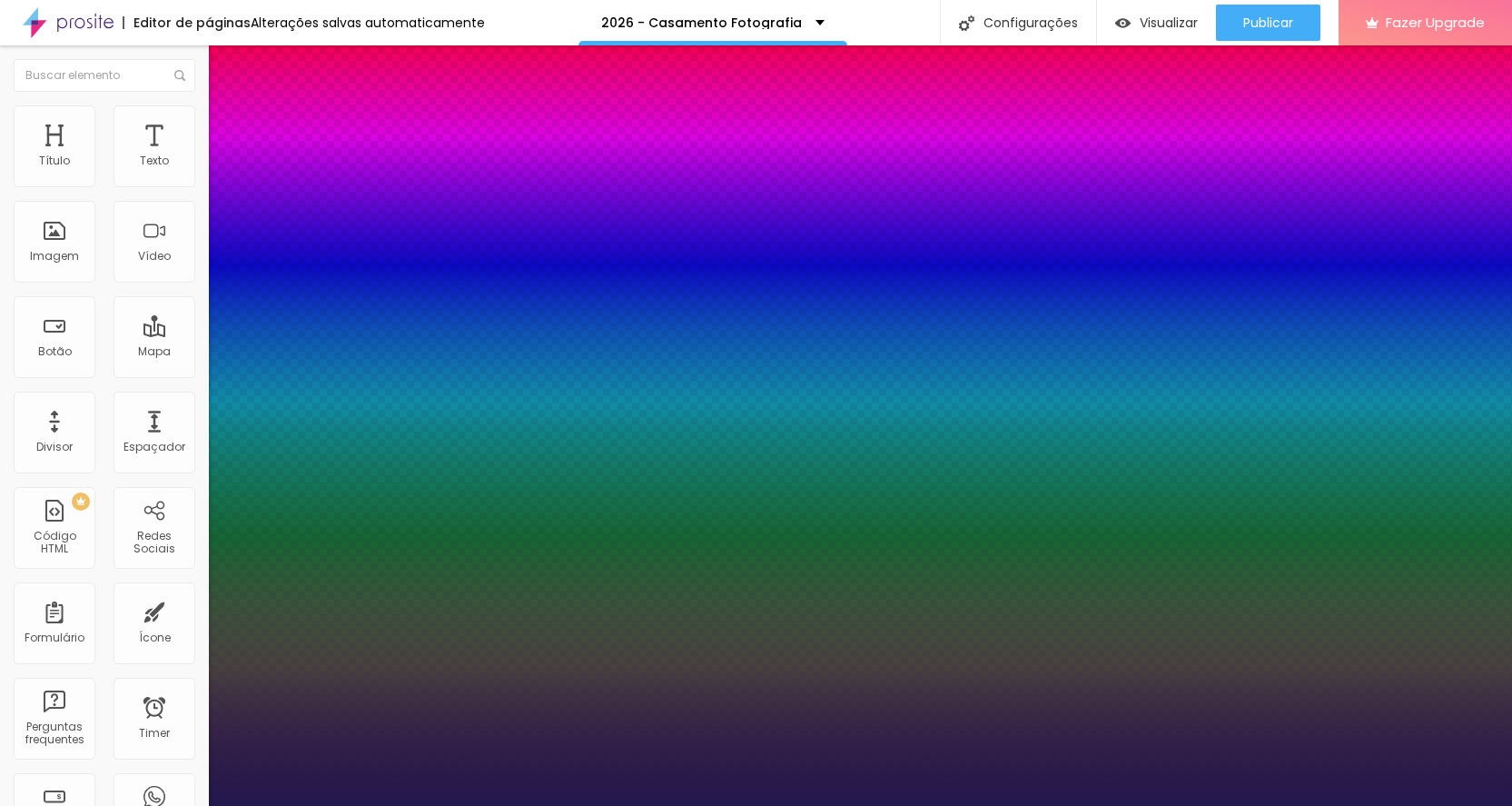
type input "0.6"
type input "0.7"
type input "0.8"
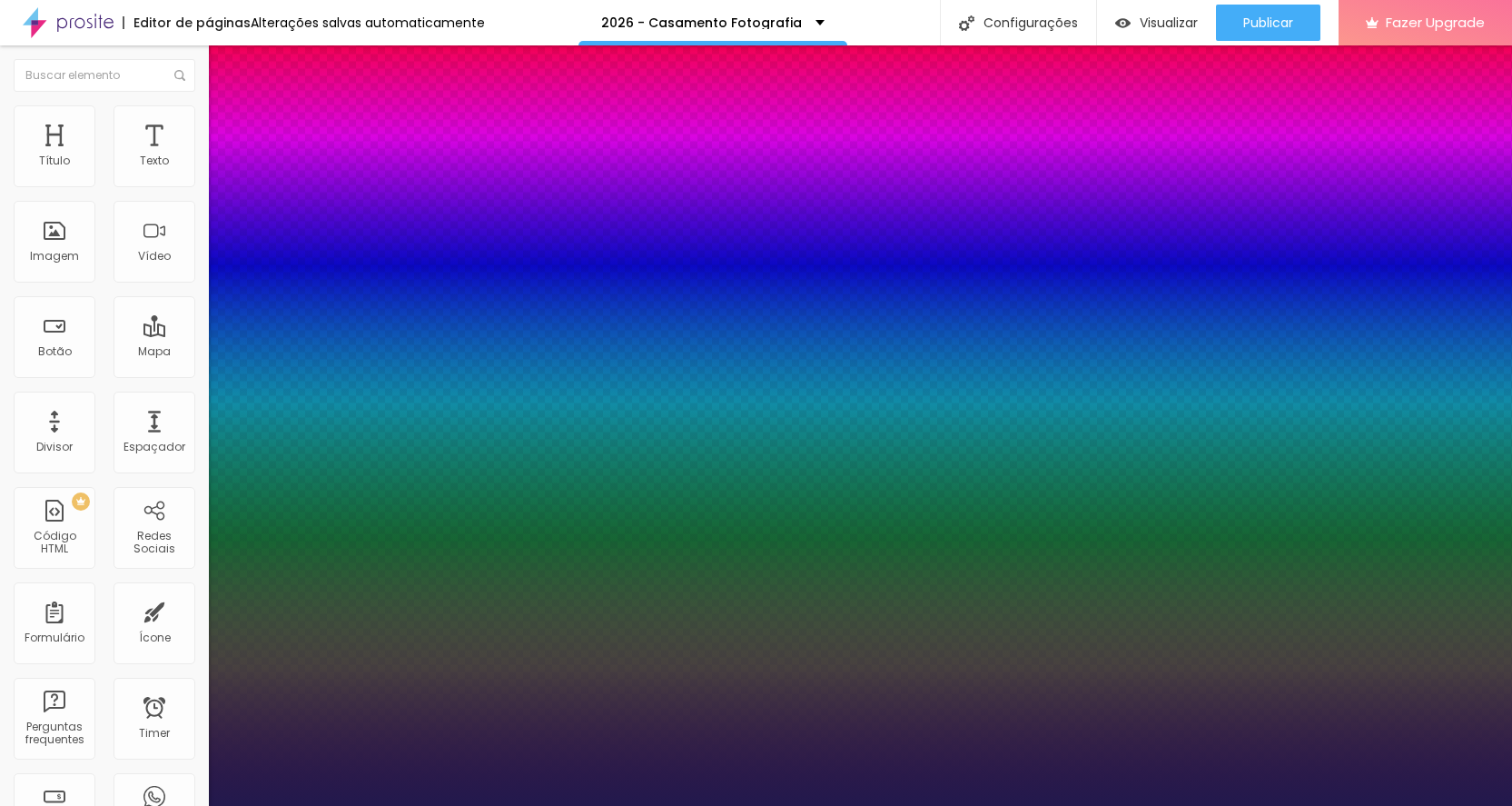
type input "0.8"
type input "0.9"
type input "1"
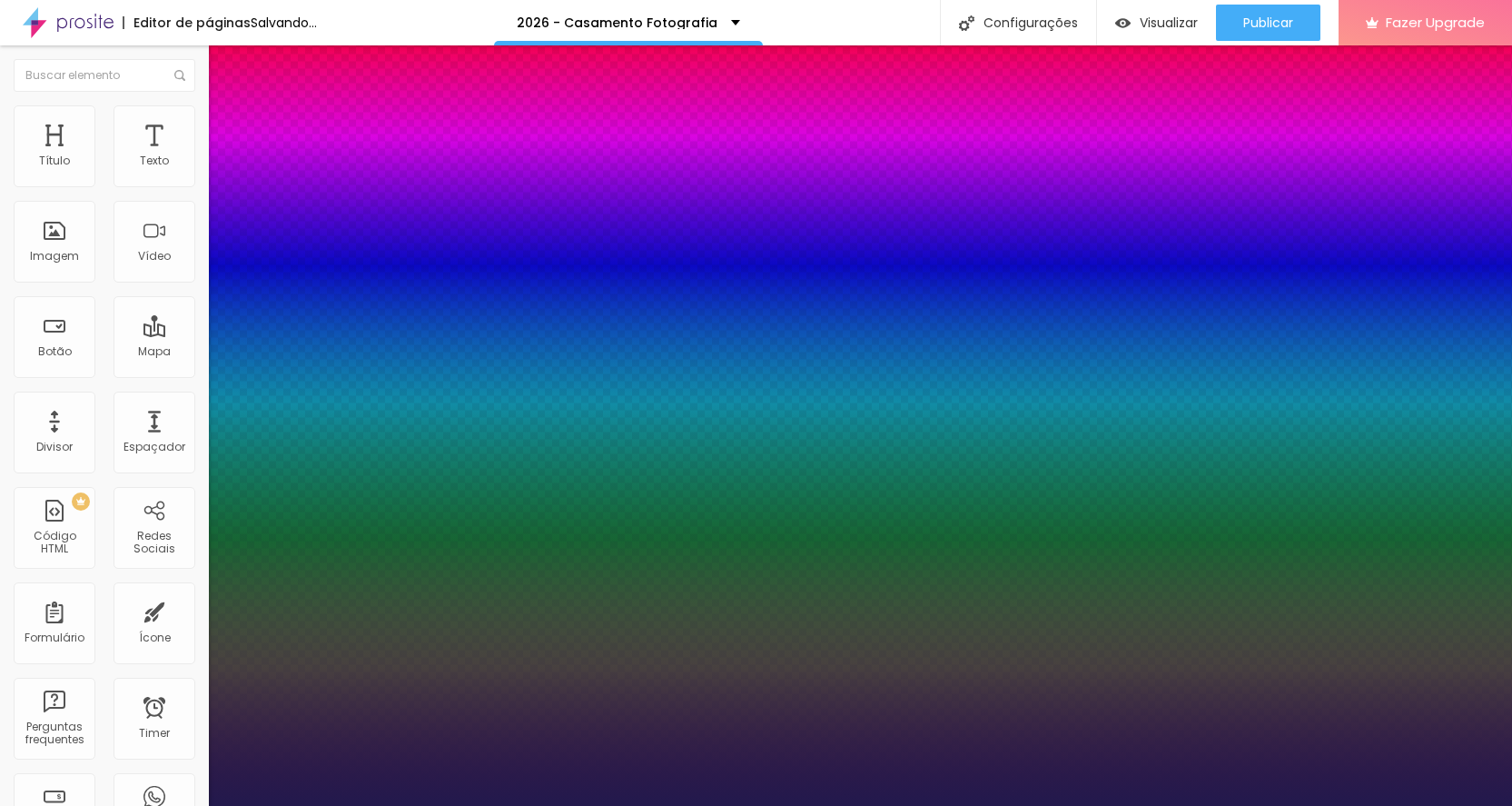
type input "1.1"
type input "1.2"
type input "1.3"
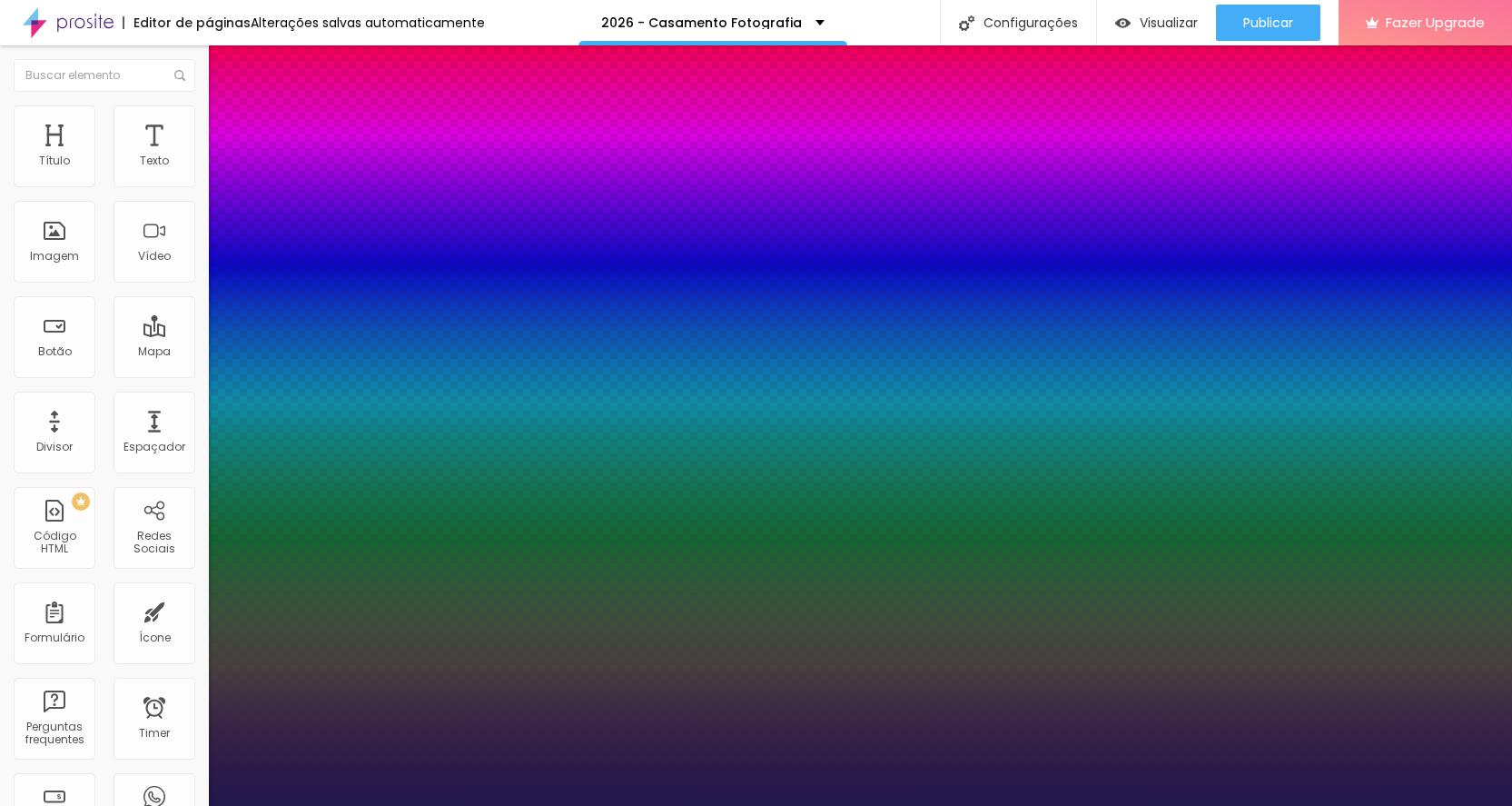
type input "1.3"
drag, startPoint x: 234, startPoint y: 640, endPoint x: 301, endPoint y: 638, distance: 67.0
type input "1.3"
